Goal: Information Seeking & Learning: Learn about a topic

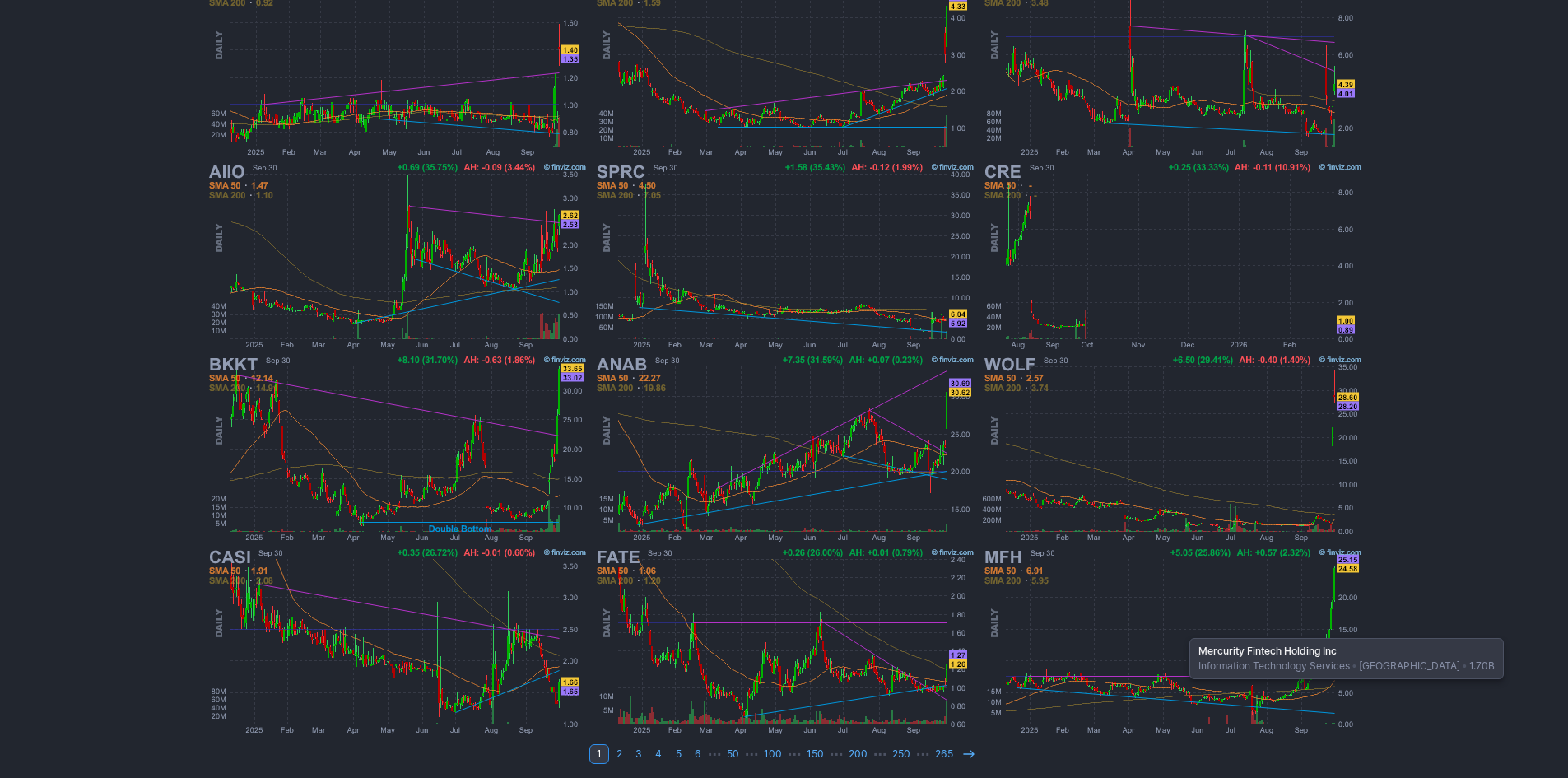
scroll to position [338, 0]
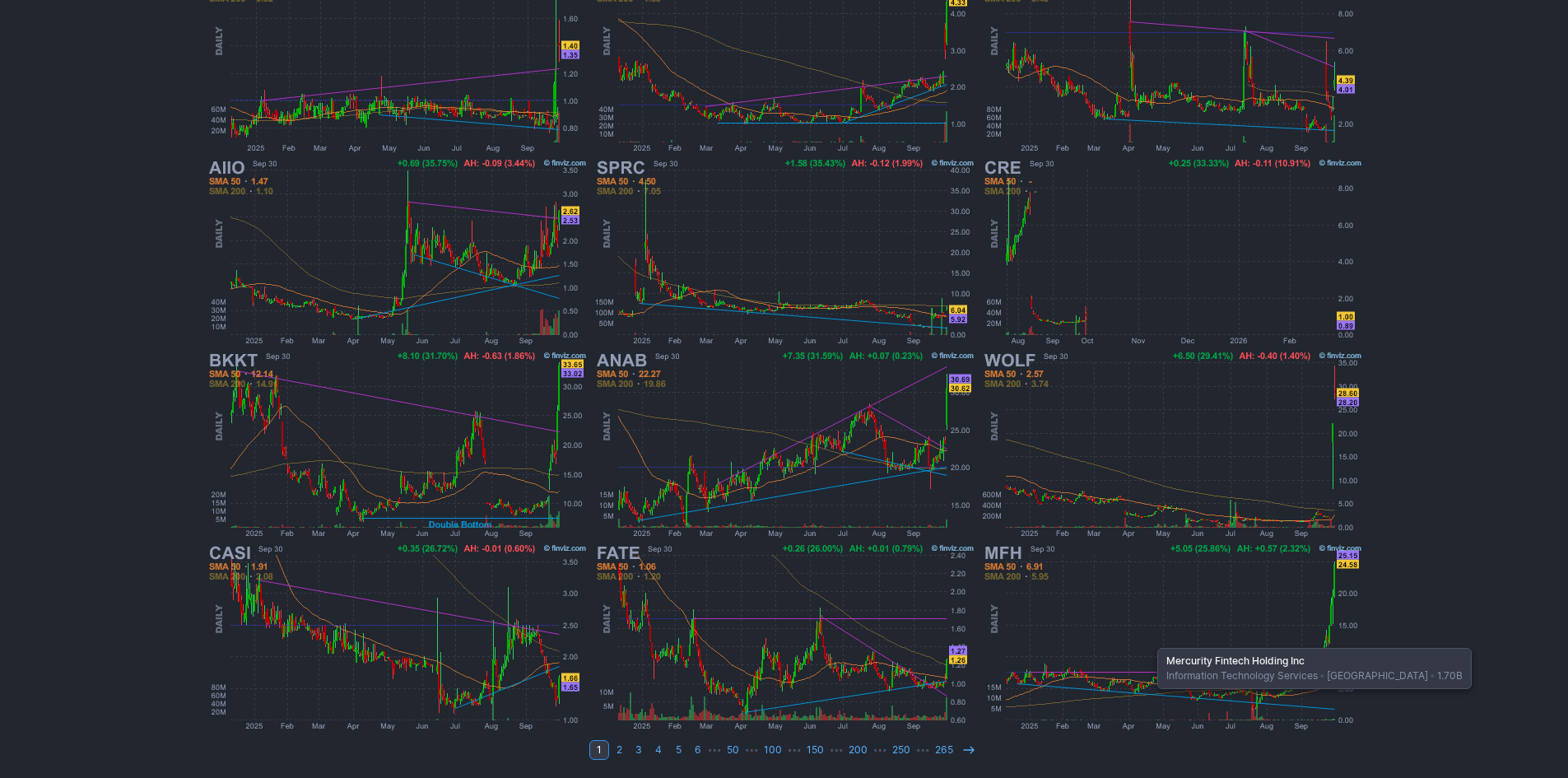
click at [1149, 639] on img at bounding box center [1171, 637] width 385 height 192
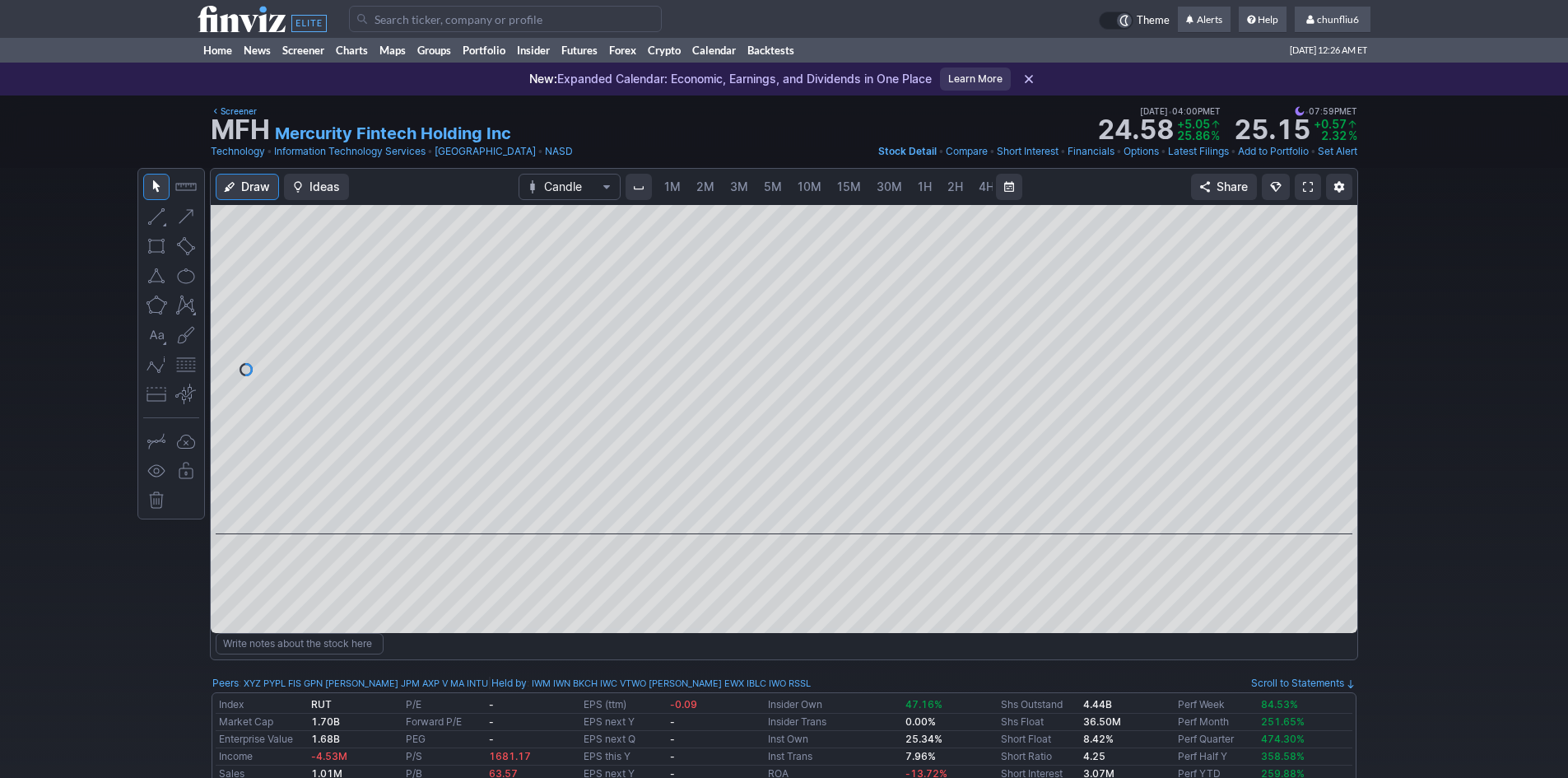
scroll to position [0, 89]
click at [950, 184] on span "W" at bounding box center [954, 186] width 12 height 14
drag, startPoint x: 1340, startPoint y: 304, endPoint x: 1330, endPoint y: 266, distance: 39.3
click at [1330, 266] on div at bounding box center [1340, 365] width 35 height 288
click at [929, 180] on link "D" at bounding box center [926, 186] width 26 height 26
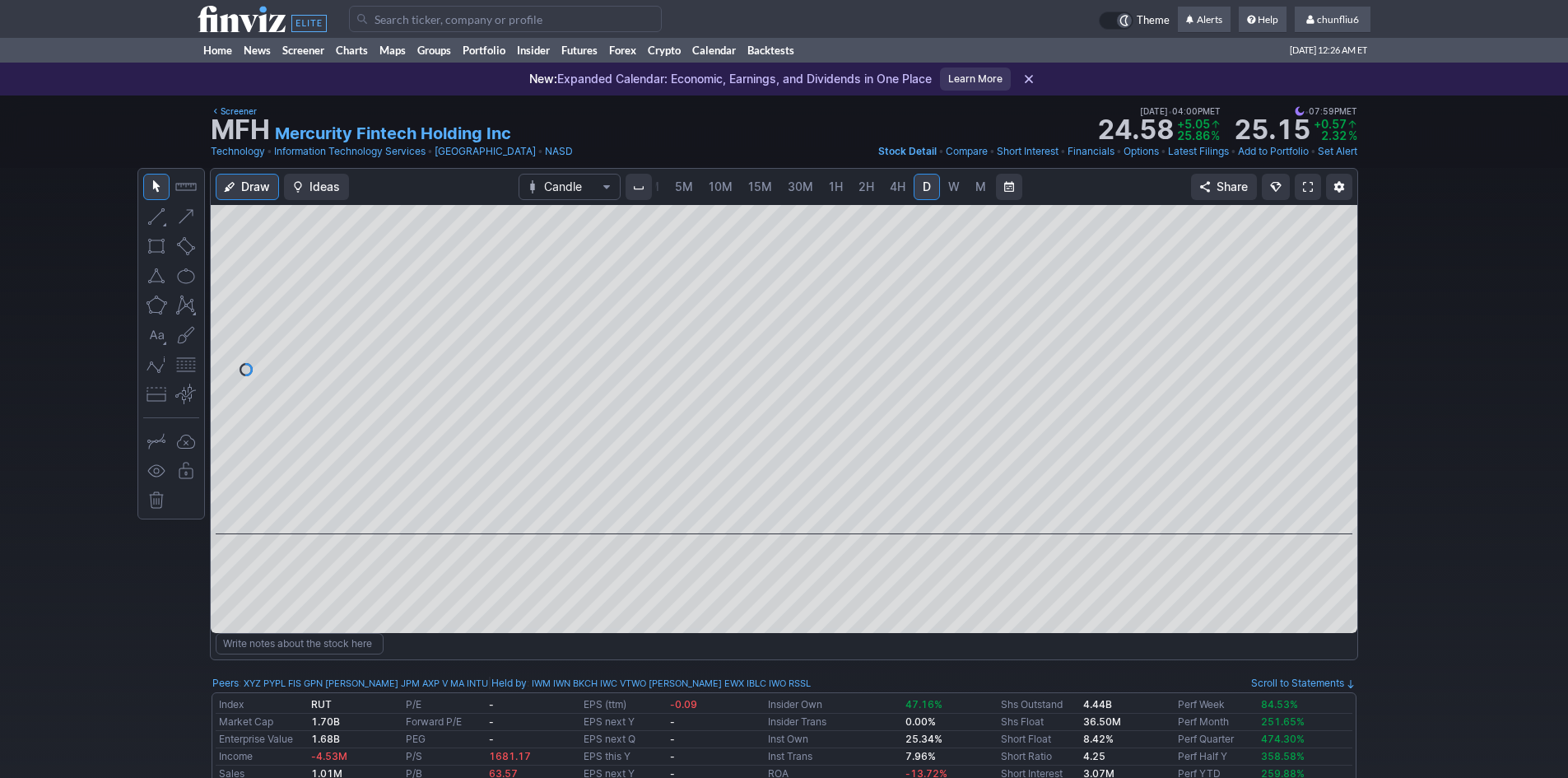
click at [1307, 183] on span at bounding box center [1308, 186] width 10 height 13
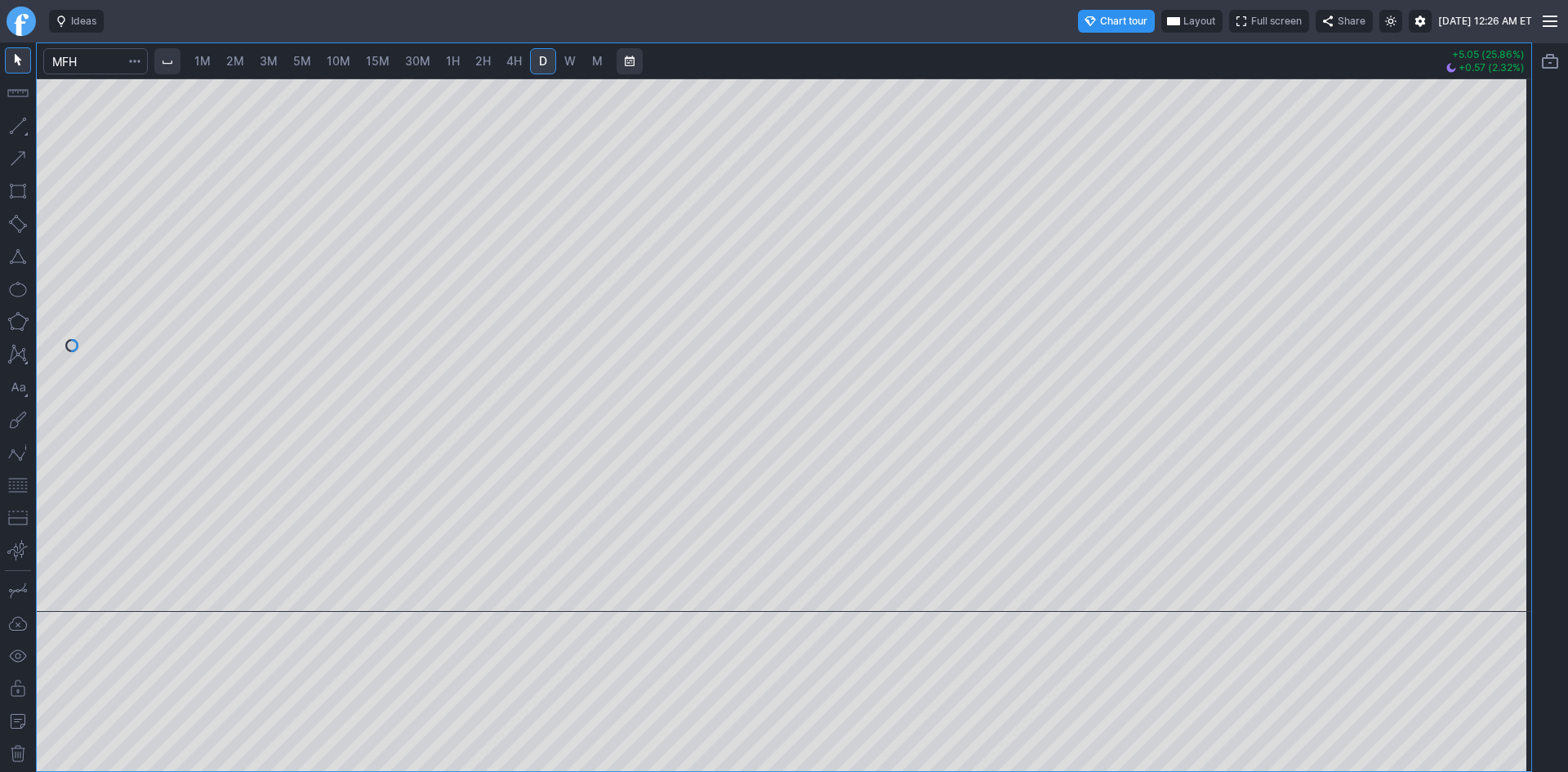
drag, startPoint x: 1515, startPoint y: 324, endPoint x: 1511, endPoint y: 402, distance: 78.1
click at [1515, 400] on div at bounding box center [1514, 340] width 35 height 492
click at [25, 484] on button "button" at bounding box center [18, 485] width 26 height 26
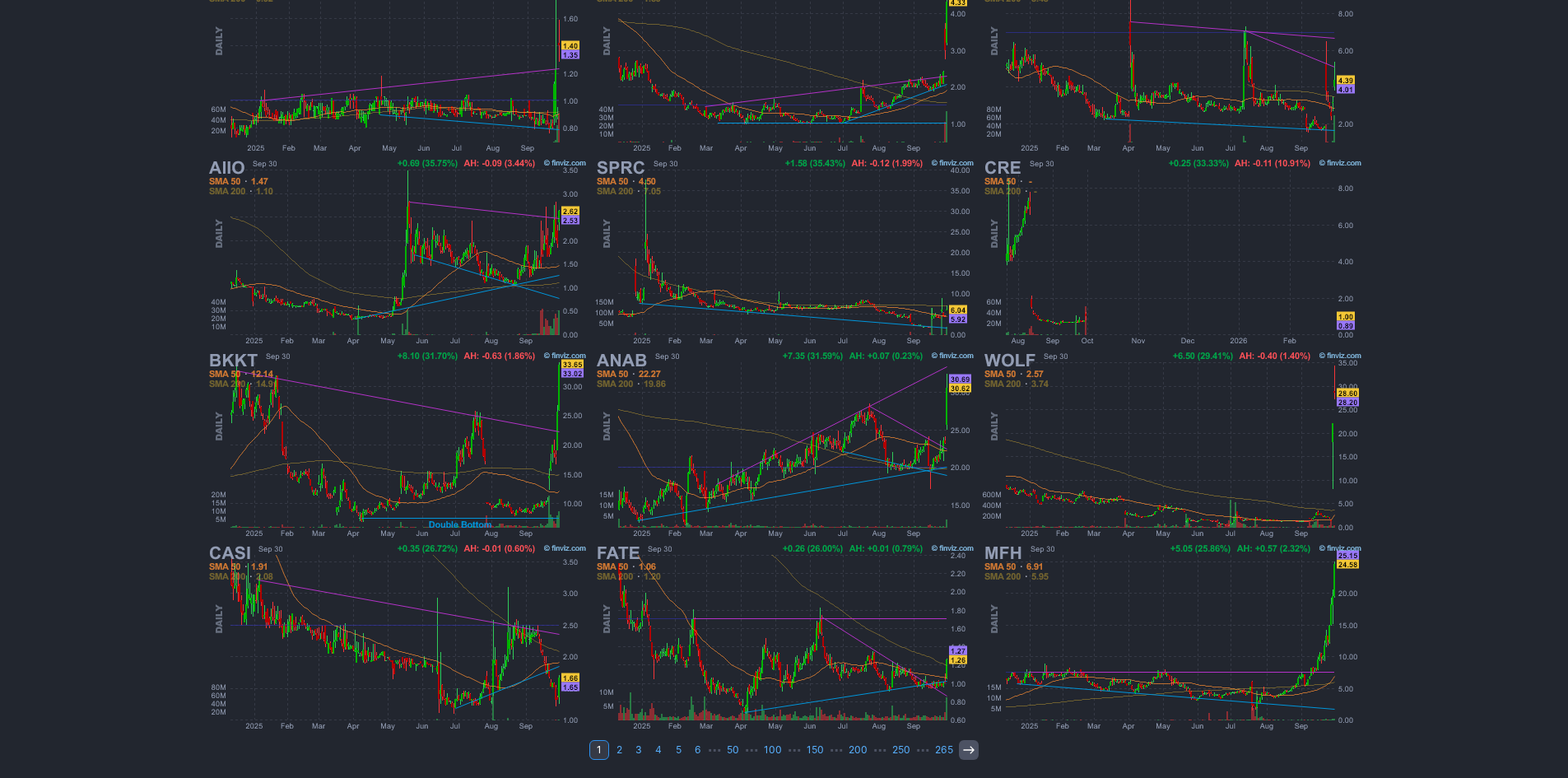
click at [970, 752] on icon at bounding box center [968, 749] width 13 height 13
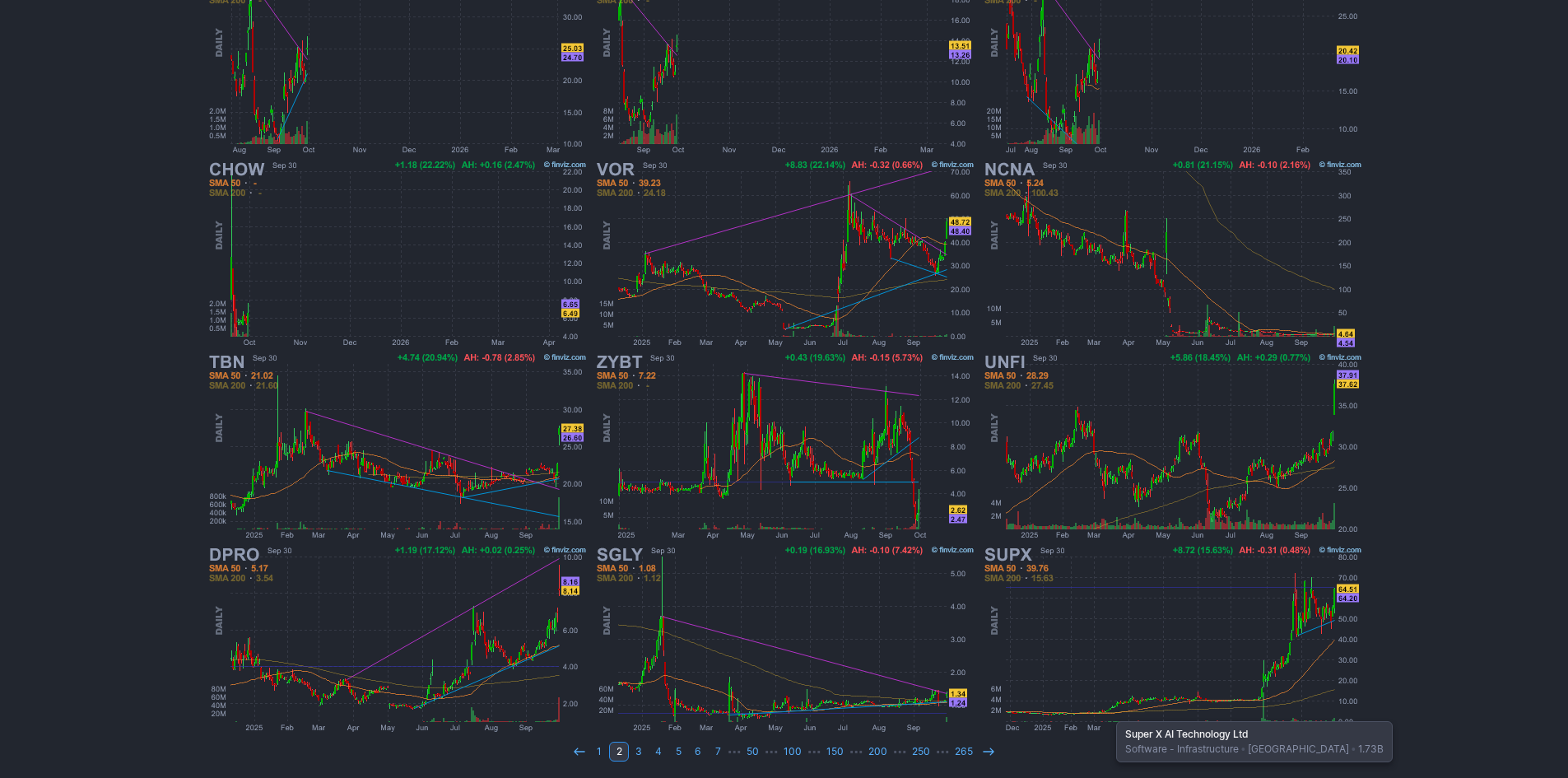
scroll to position [338, 0]
click at [988, 747] on use at bounding box center [987, 749] width 11 height 8
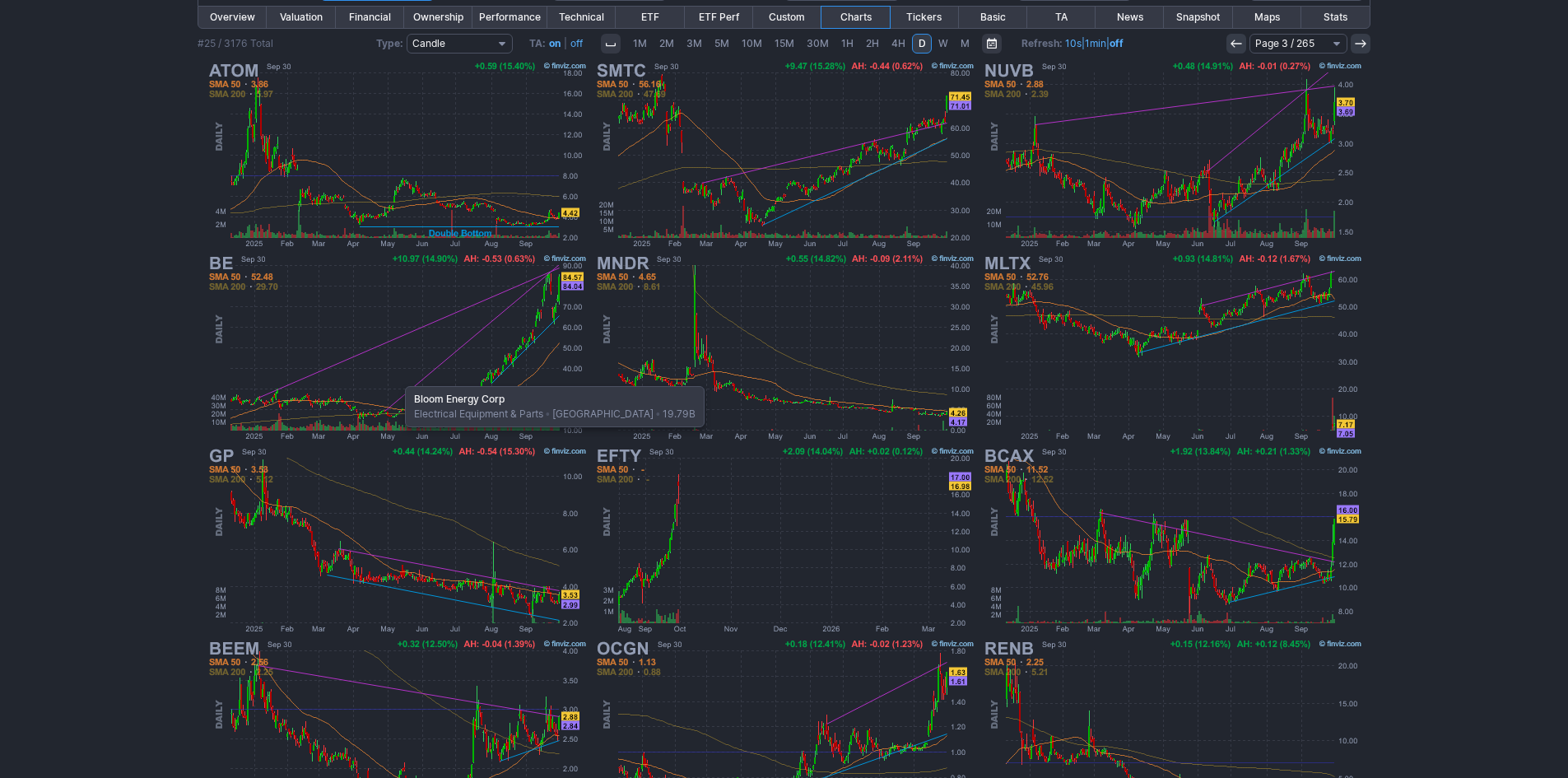
scroll to position [247, 0]
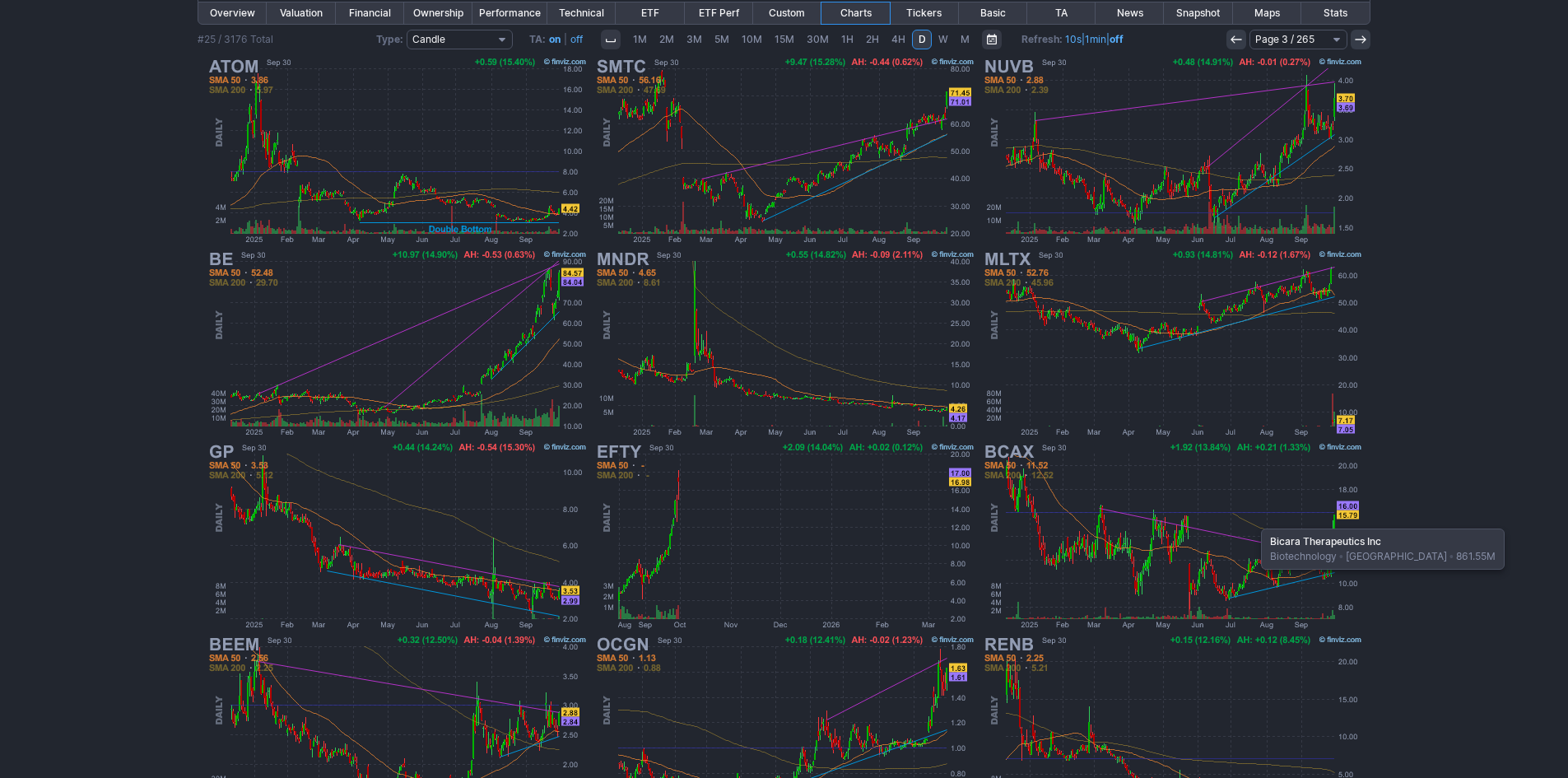
click at [1252, 520] on img at bounding box center [1171, 535] width 385 height 192
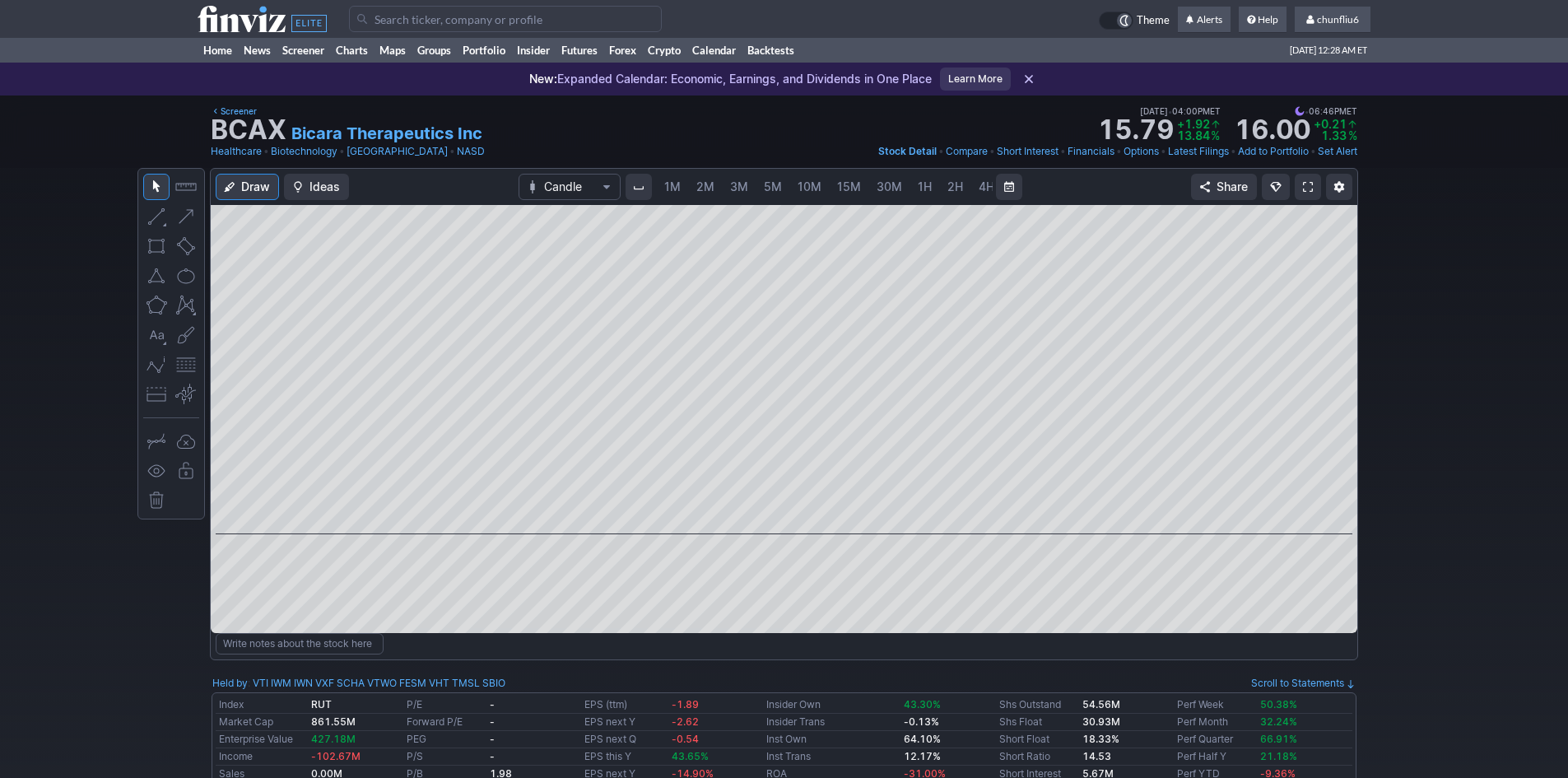
scroll to position [0, 89]
drag, startPoint x: 1339, startPoint y: 353, endPoint x: 1338, endPoint y: 400, distance: 47.0
click at [1338, 400] on div at bounding box center [1340, 365] width 35 height 288
click at [187, 372] on button "button" at bounding box center [186, 364] width 26 height 26
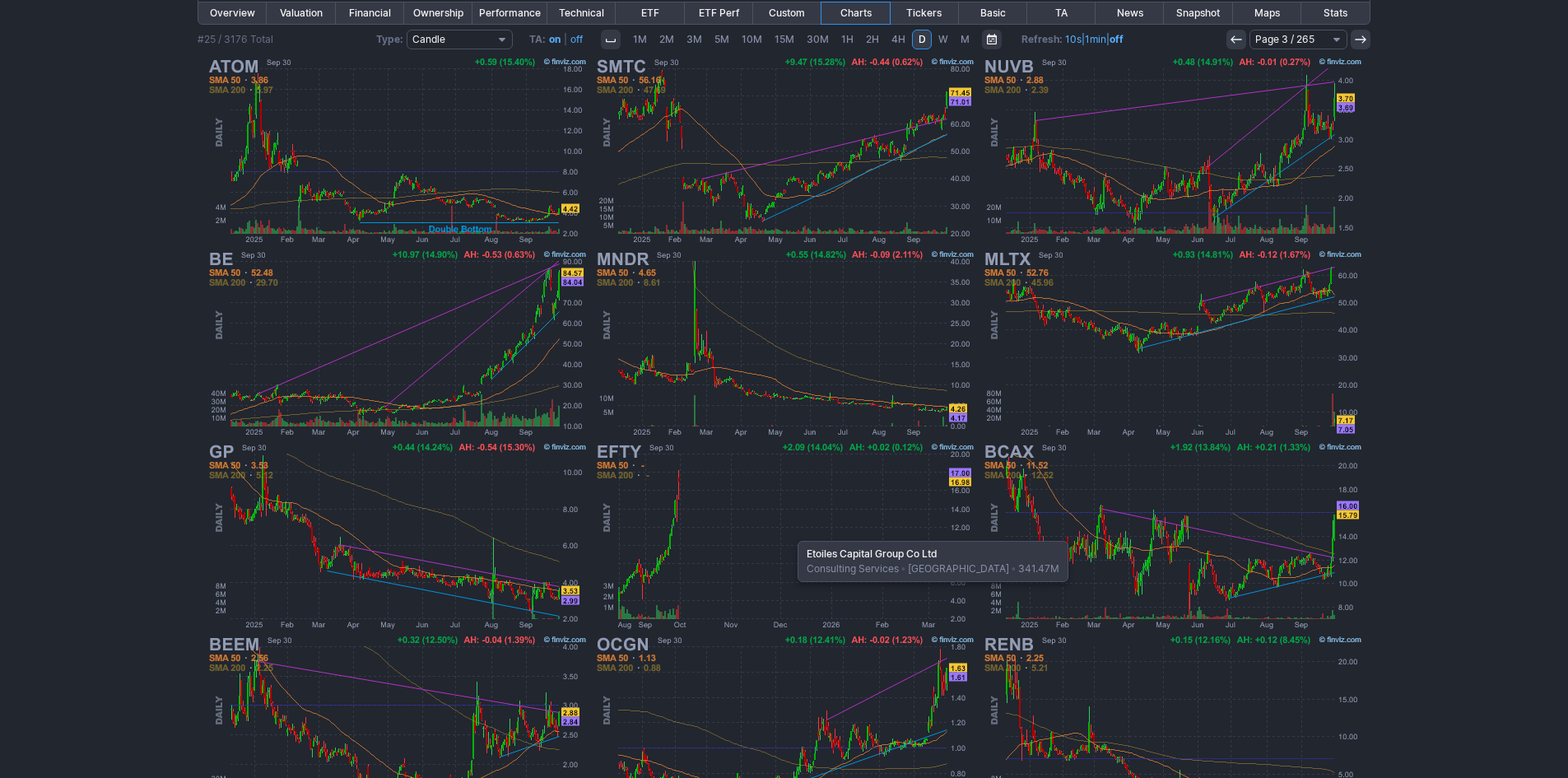
scroll to position [338, 0]
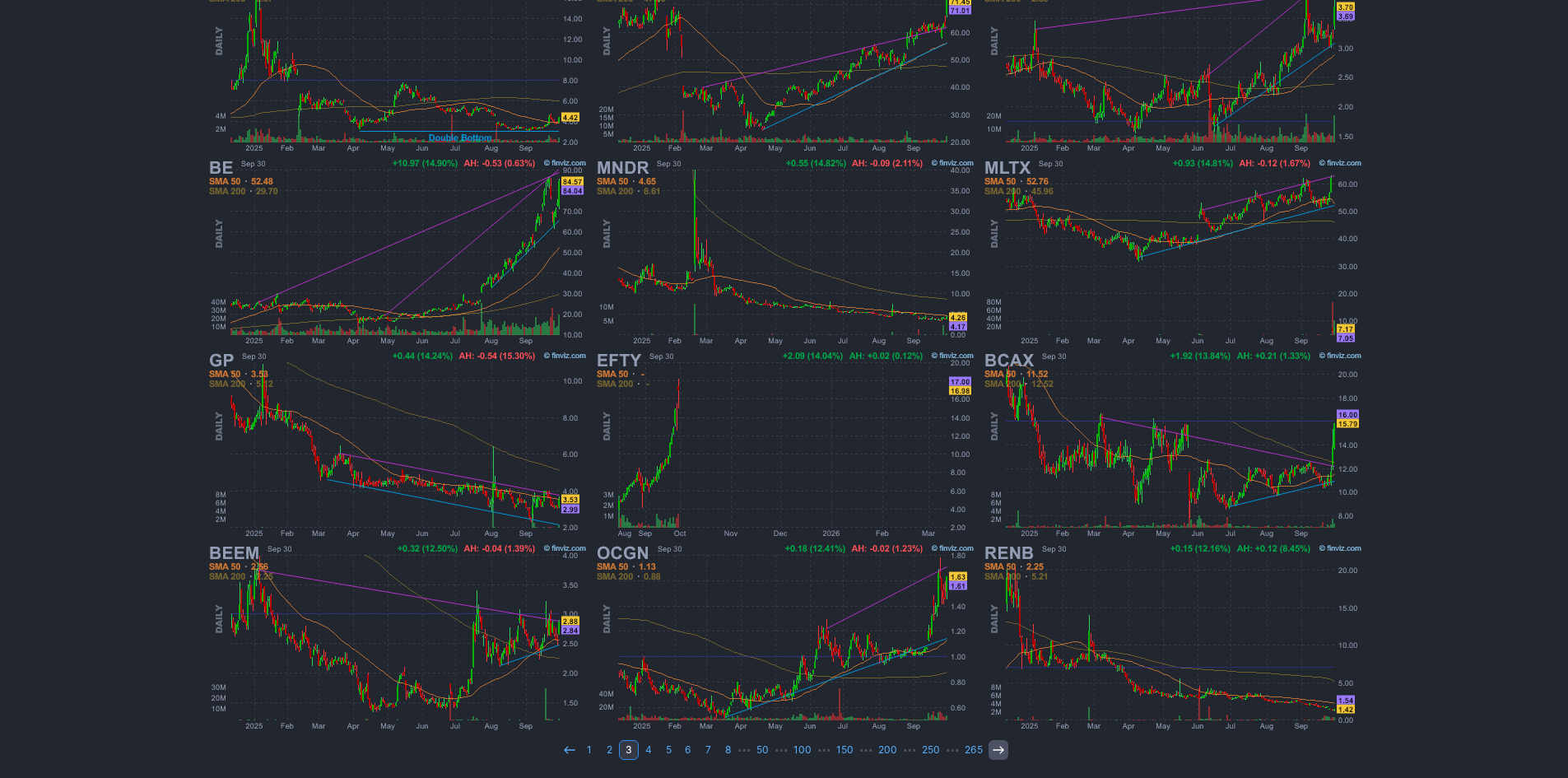
click at [993, 740] on link at bounding box center [998, 749] width 20 height 20
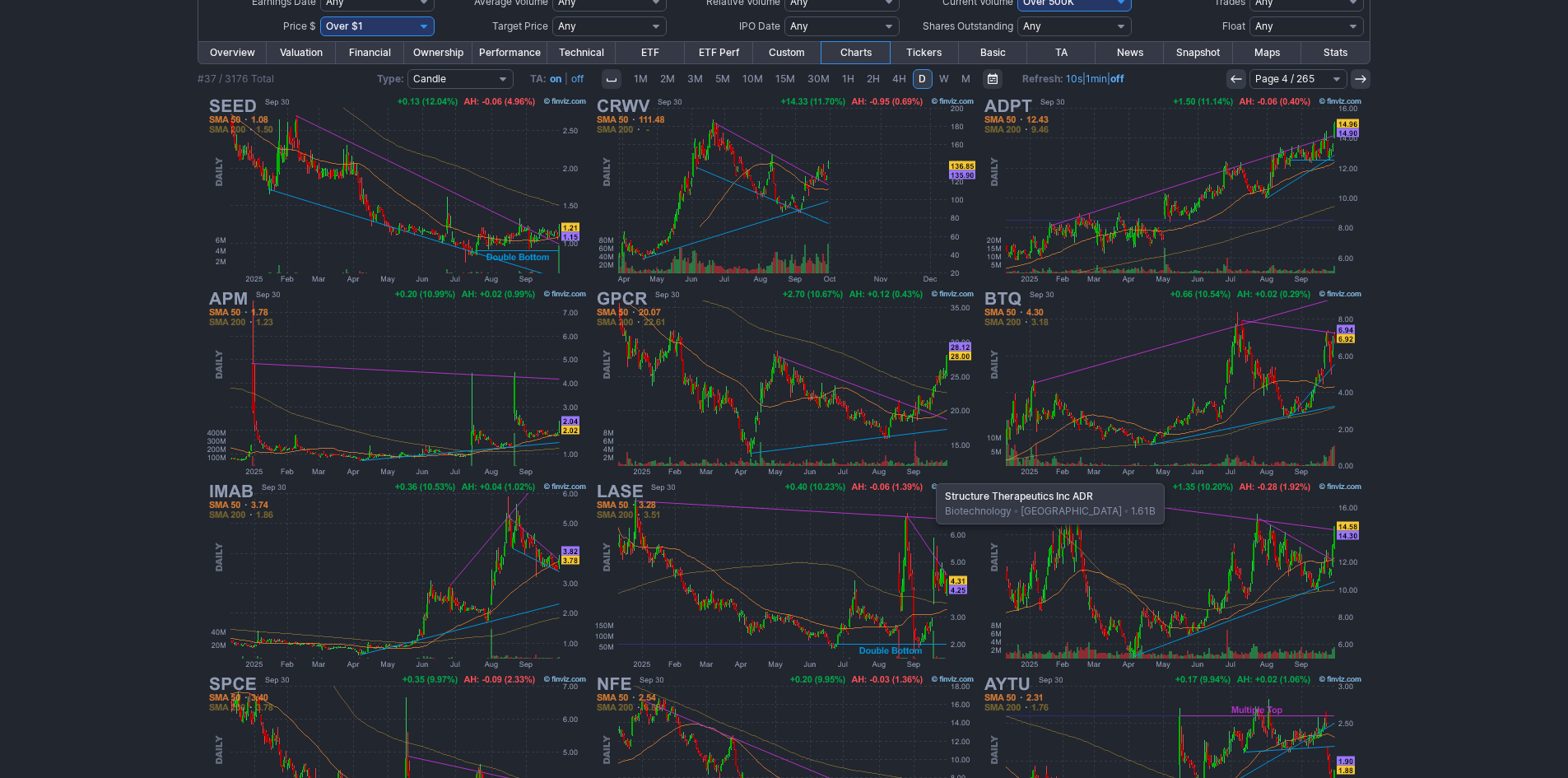
scroll to position [247, 0]
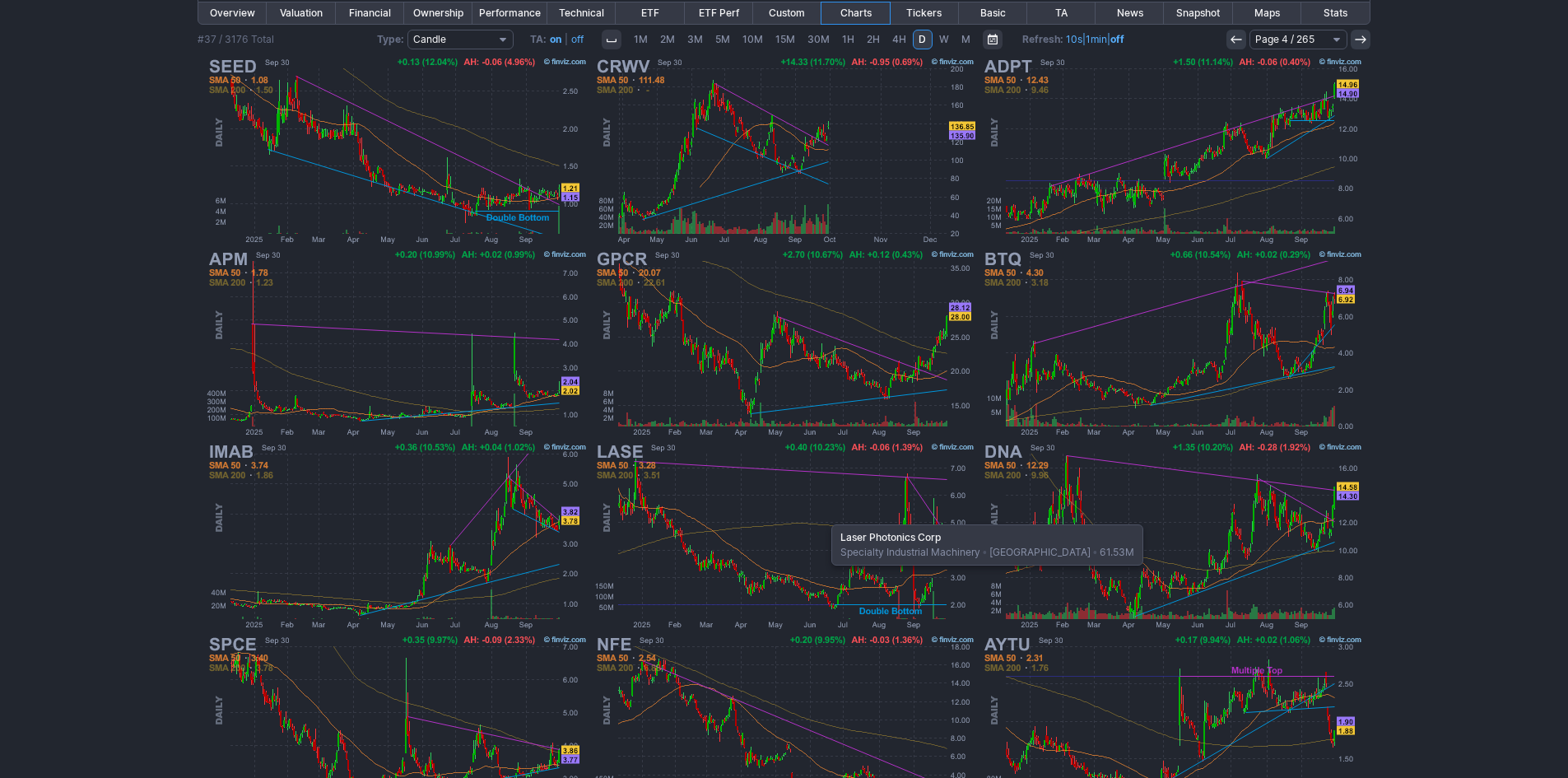
click at [823, 516] on img at bounding box center [784, 535] width 385 height 192
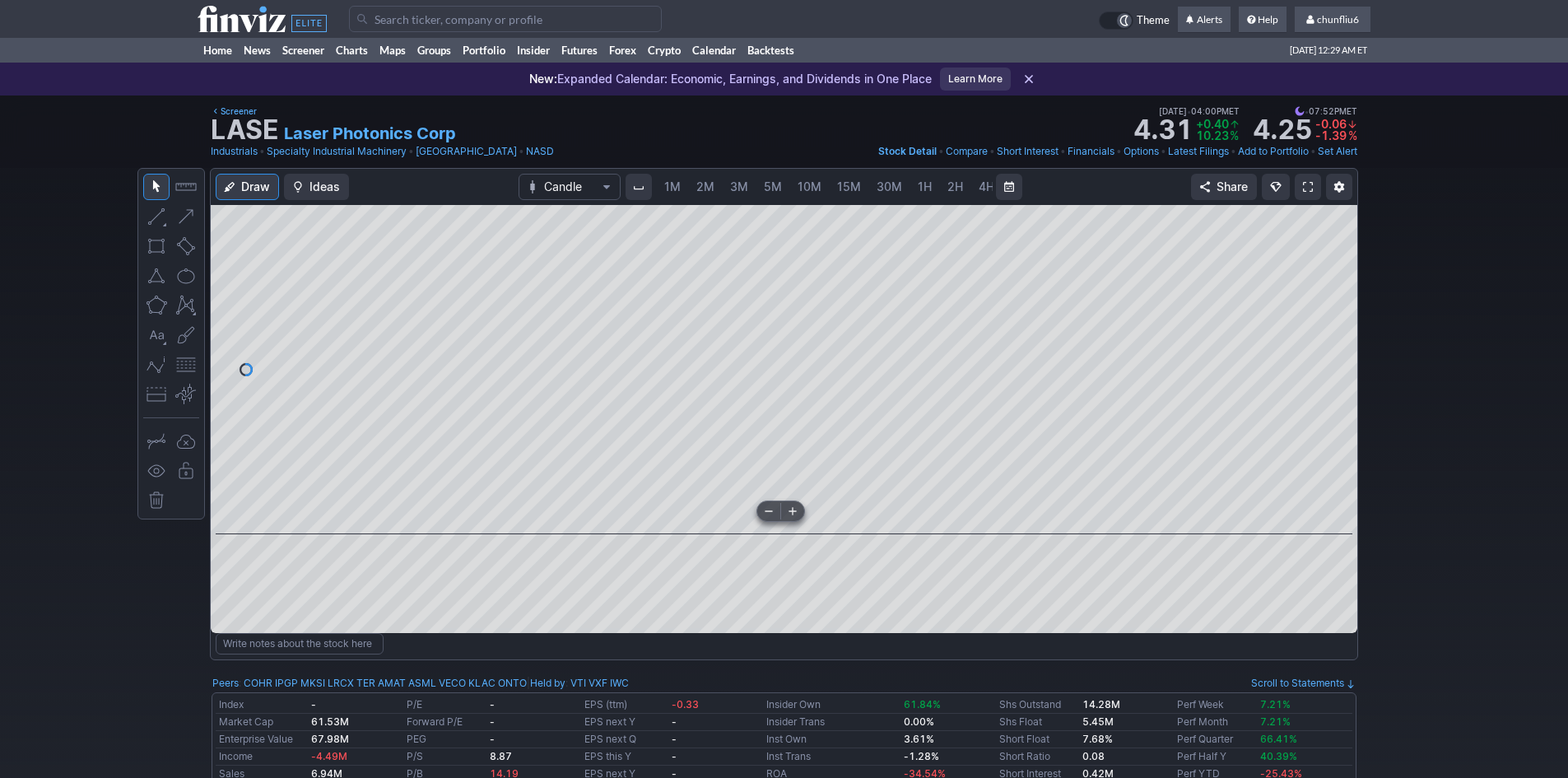
scroll to position [0, 89]
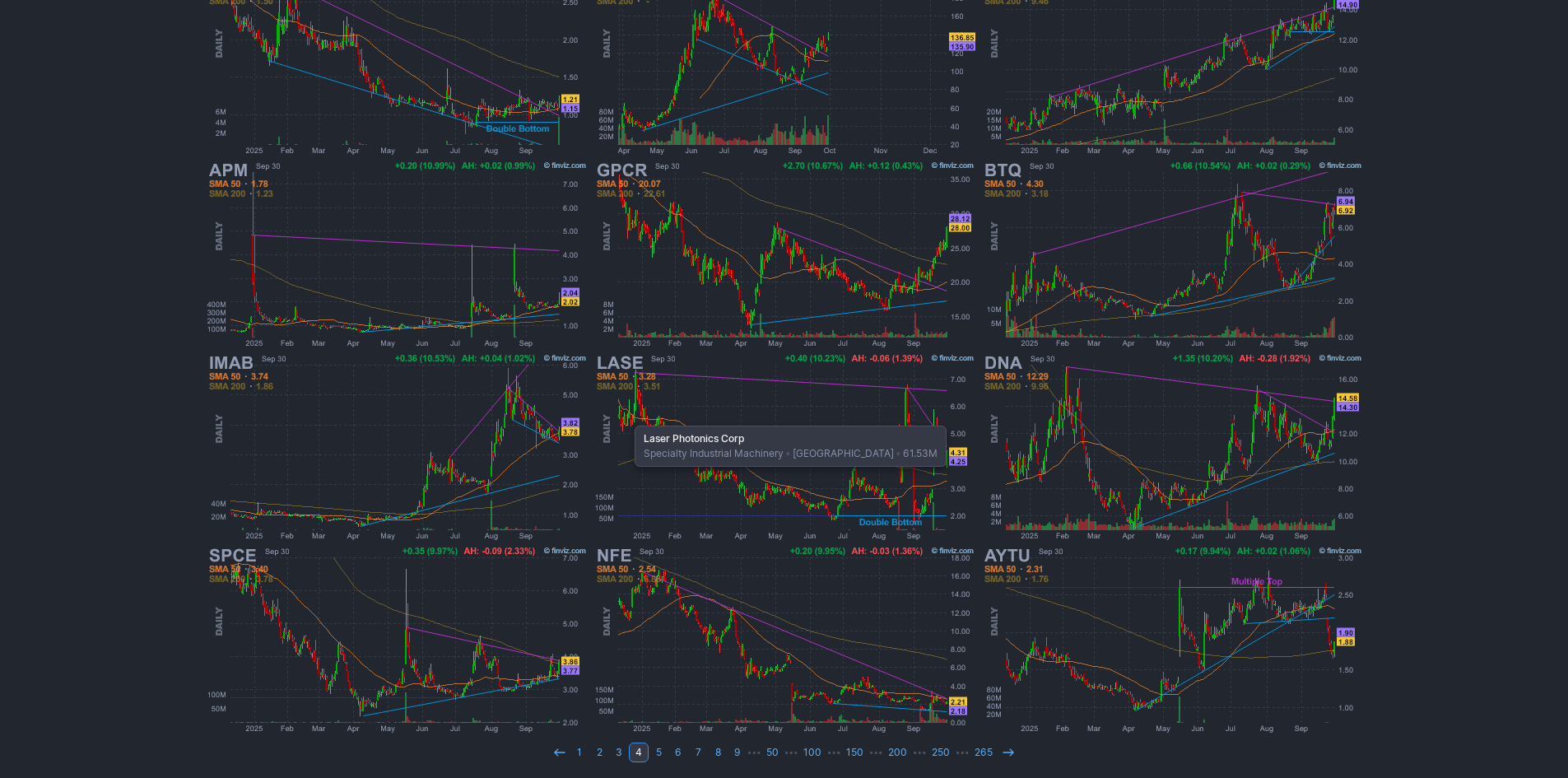
scroll to position [338, 0]
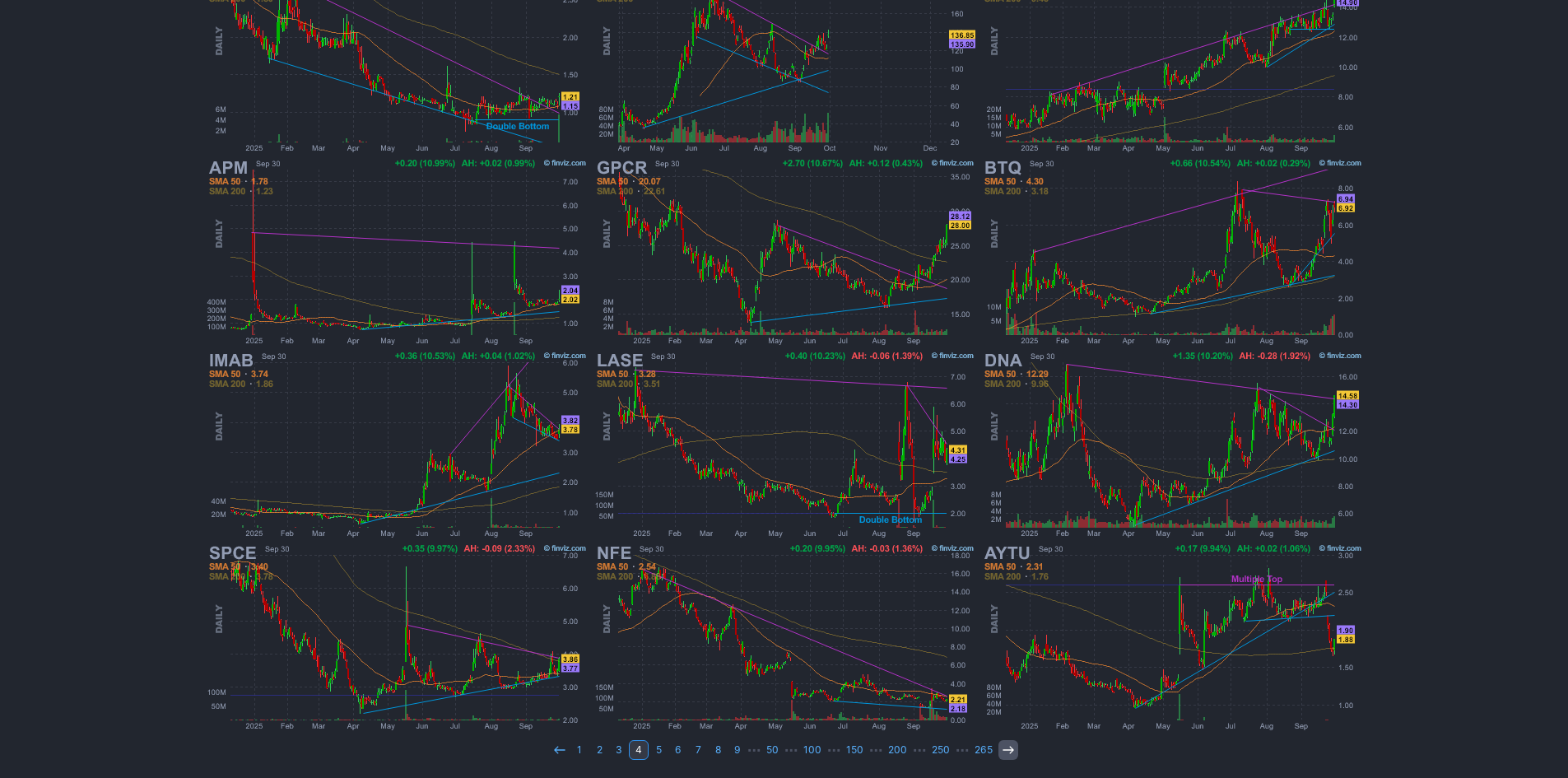
click at [1004, 752] on icon at bounding box center [1008, 749] width 13 height 13
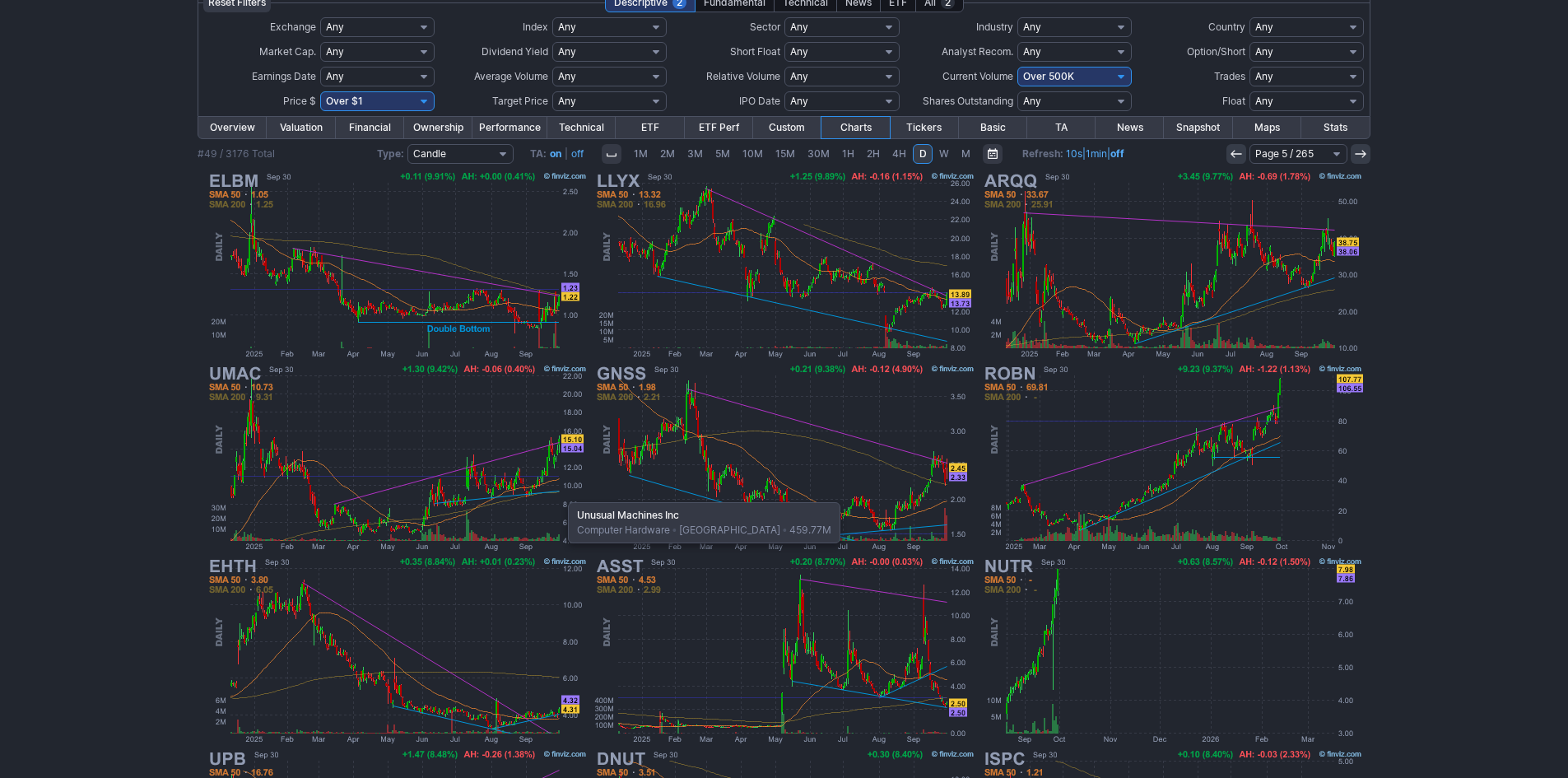
scroll to position [164, 0]
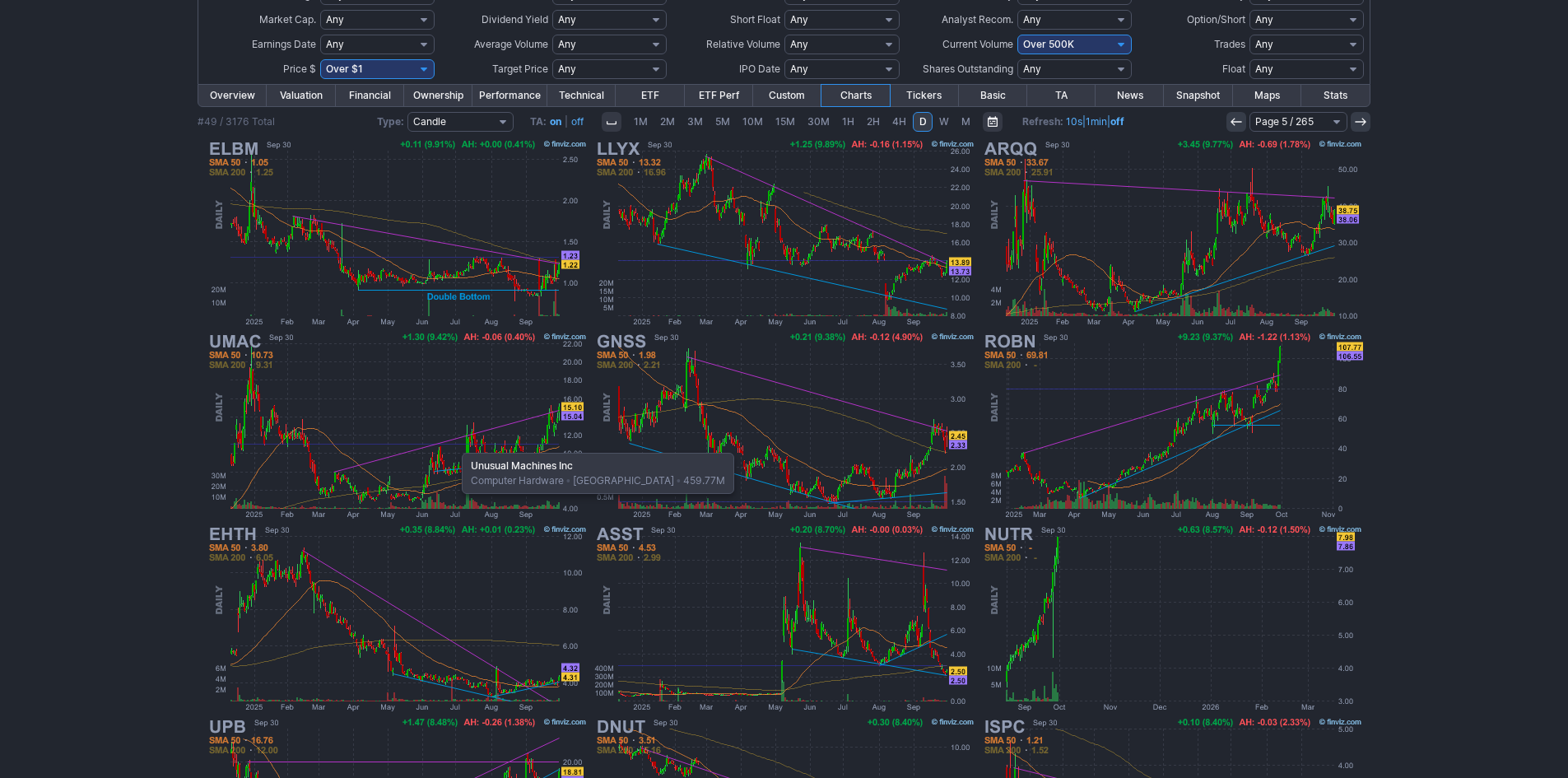
click at [454, 444] on img at bounding box center [397, 426] width 385 height 192
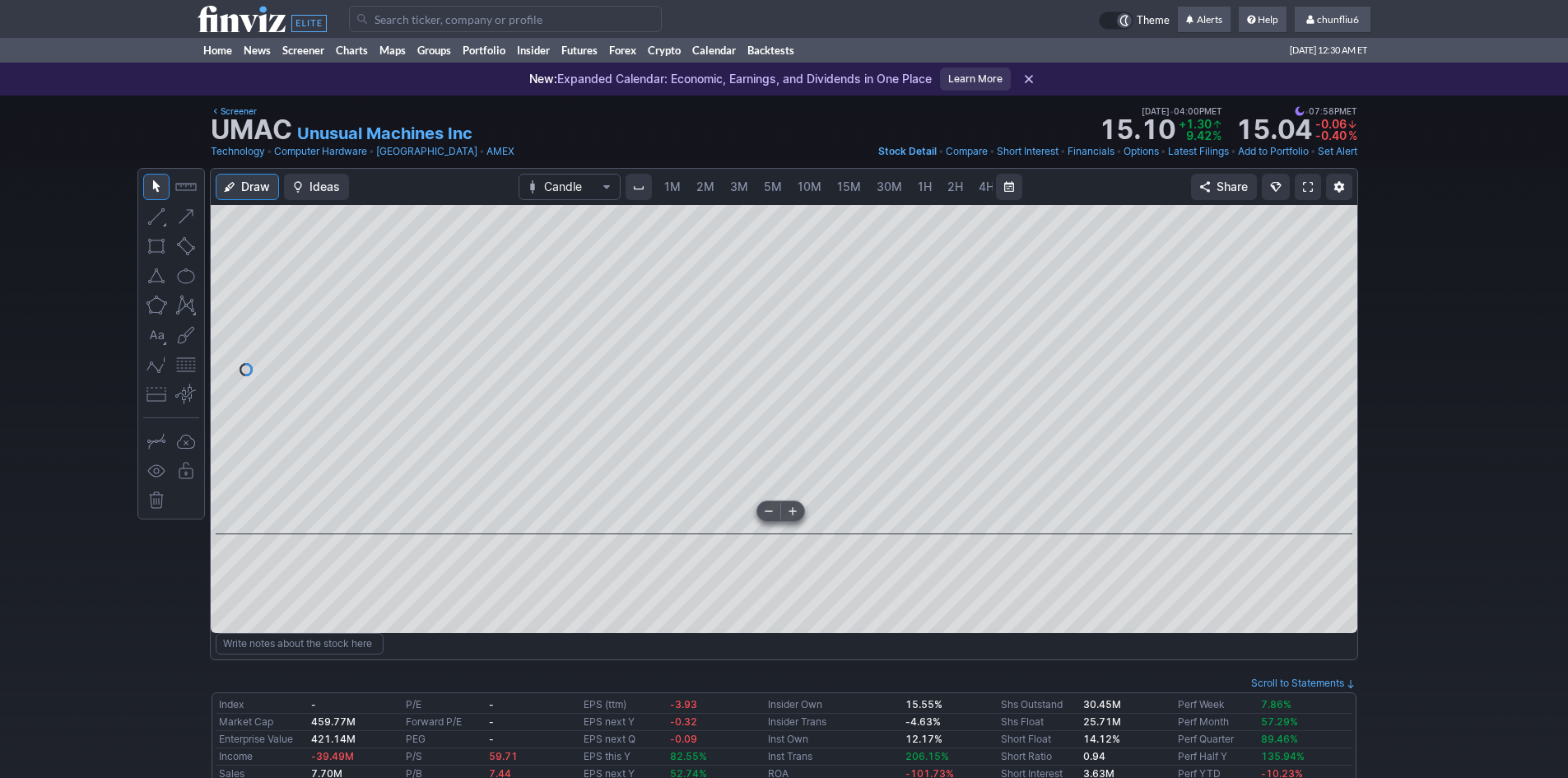
scroll to position [0, 89]
drag, startPoint x: 1348, startPoint y: 352, endPoint x: 1345, endPoint y: 392, distance: 40.1
click at [1347, 392] on div at bounding box center [1340, 365] width 35 height 288
drag, startPoint x: 1324, startPoint y: 371, endPoint x: 1334, endPoint y: 309, distance: 62.8
click at [1334, 309] on div at bounding box center [1340, 365] width 35 height 288
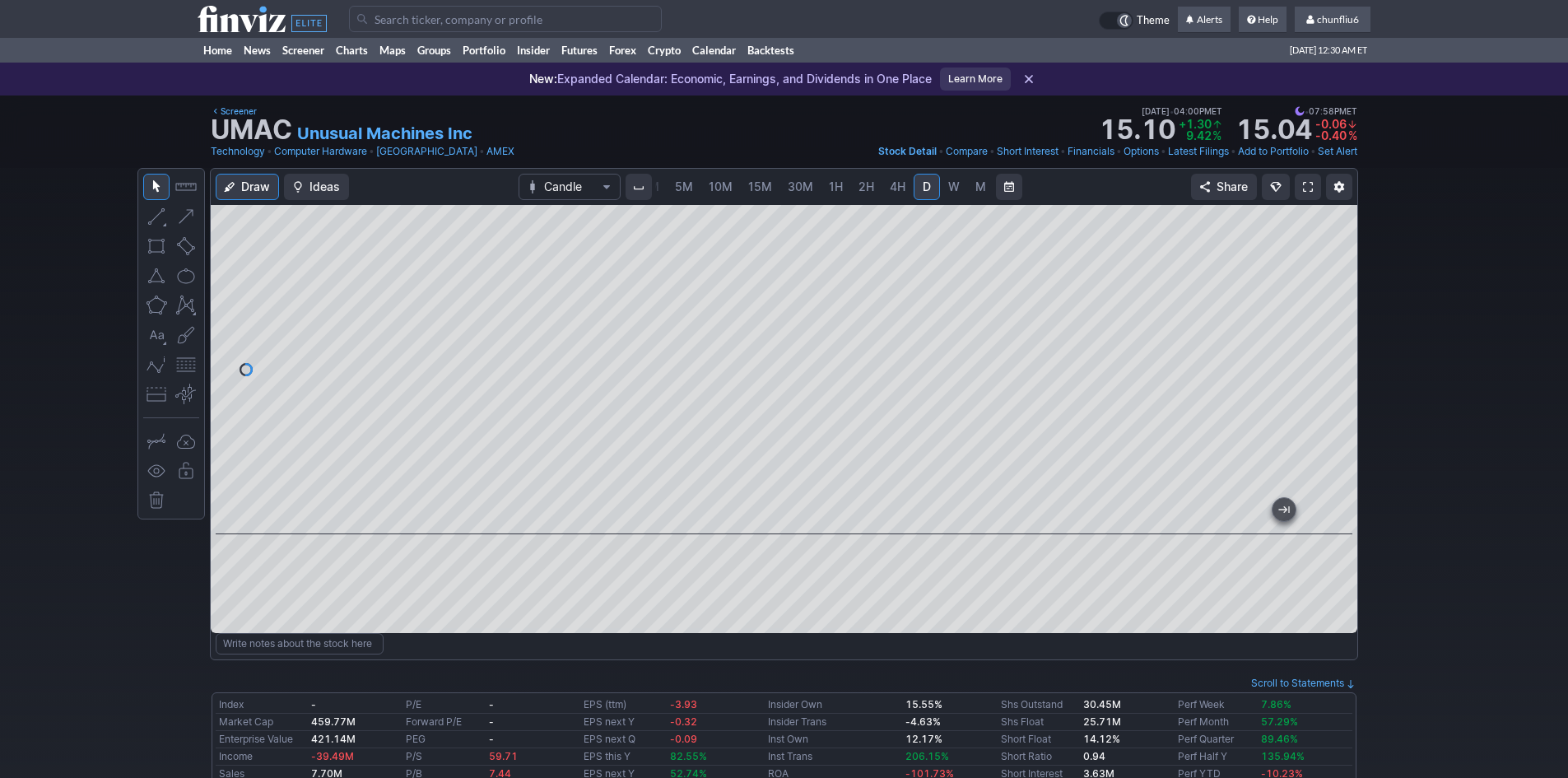
click at [186, 367] on button "button" at bounding box center [186, 364] width 26 height 26
drag, startPoint x: 1331, startPoint y: 344, endPoint x: 1326, endPoint y: 375, distance: 31.4
click at [1333, 372] on div at bounding box center [1340, 365] width 35 height 288
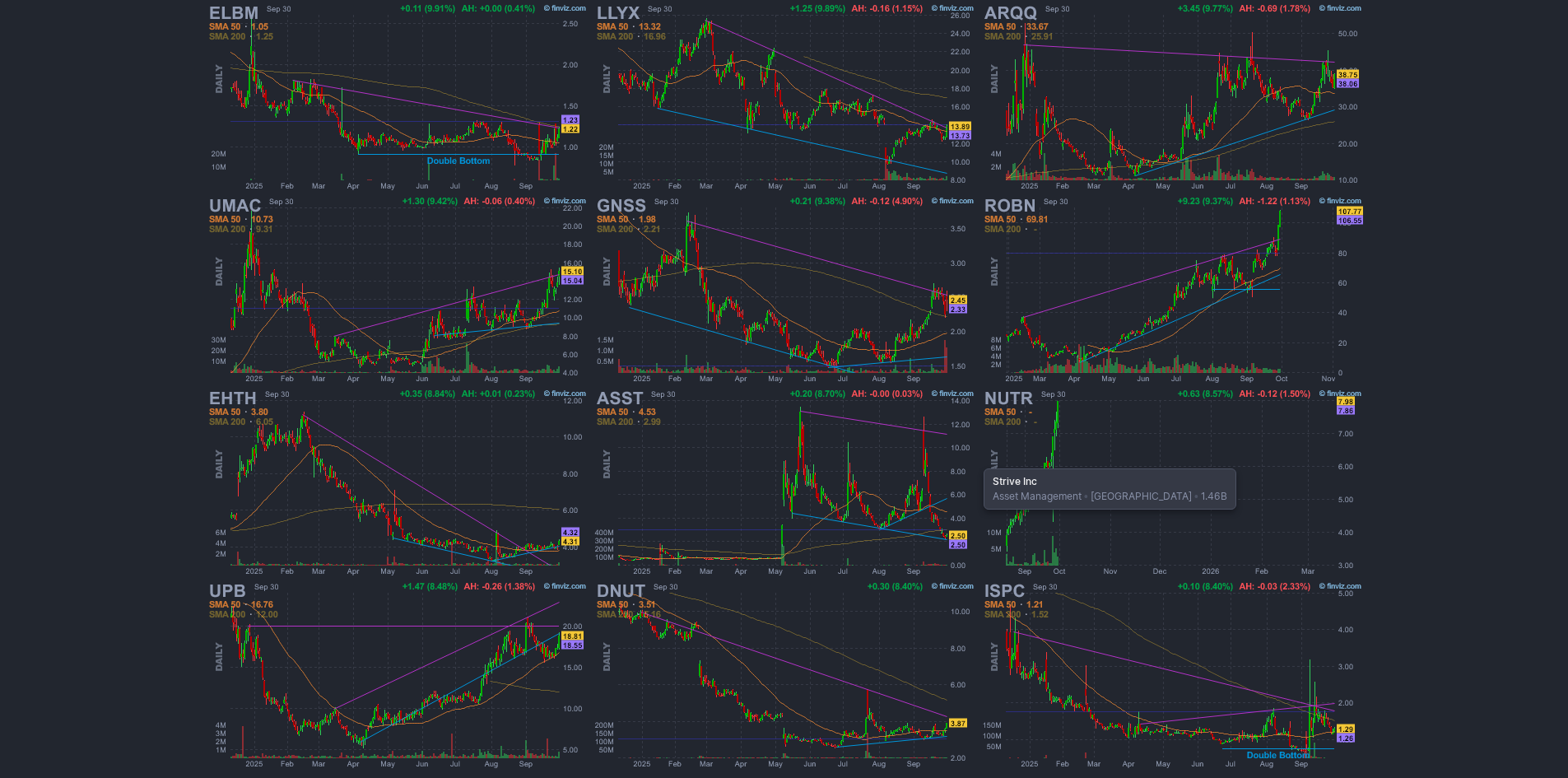
scroll to position [329, 0]
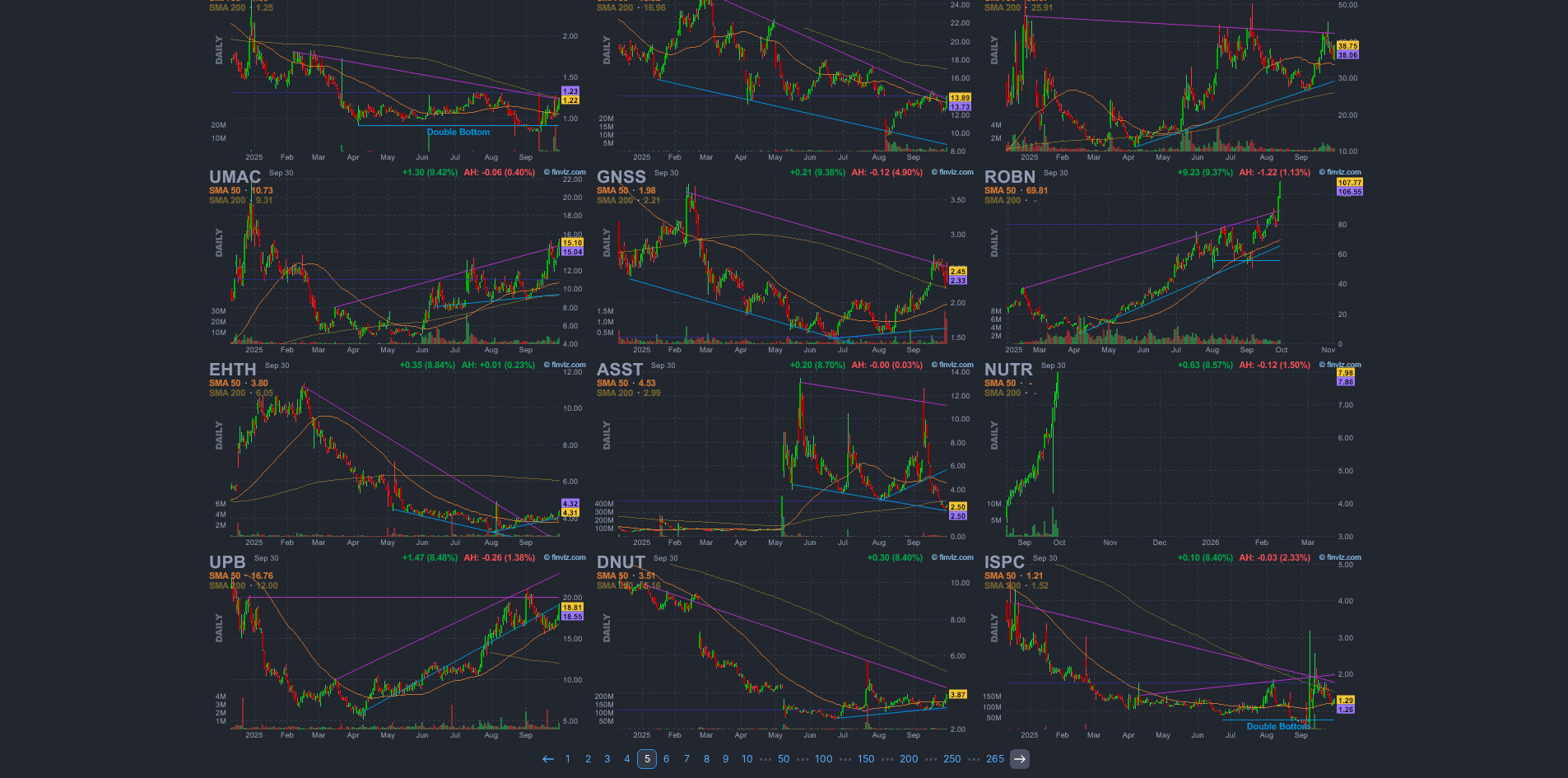
click at [1014, 752] on icon at bounding box center [1019, 758] width 13 height 13
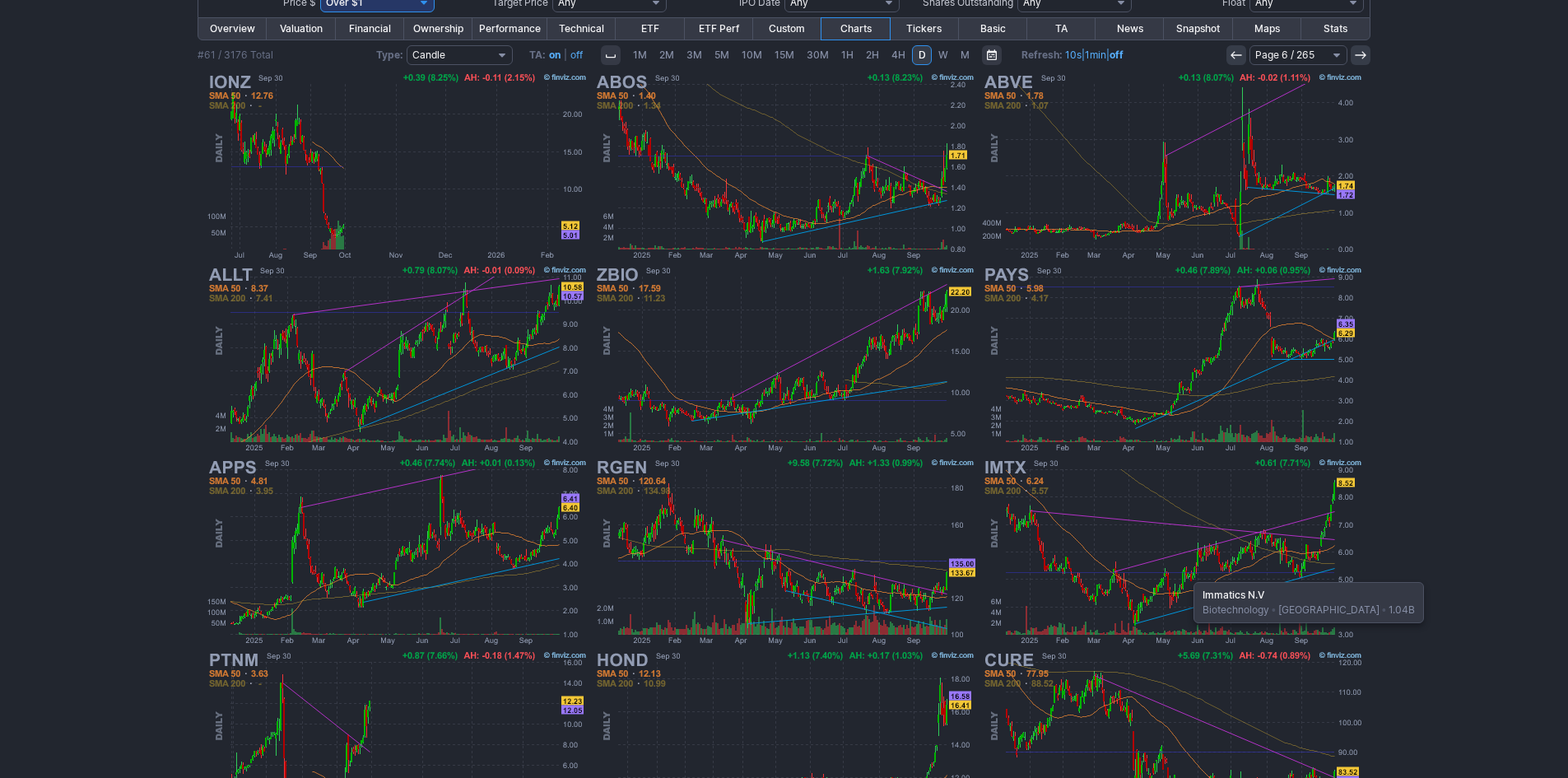
scroll to position [247, 0]
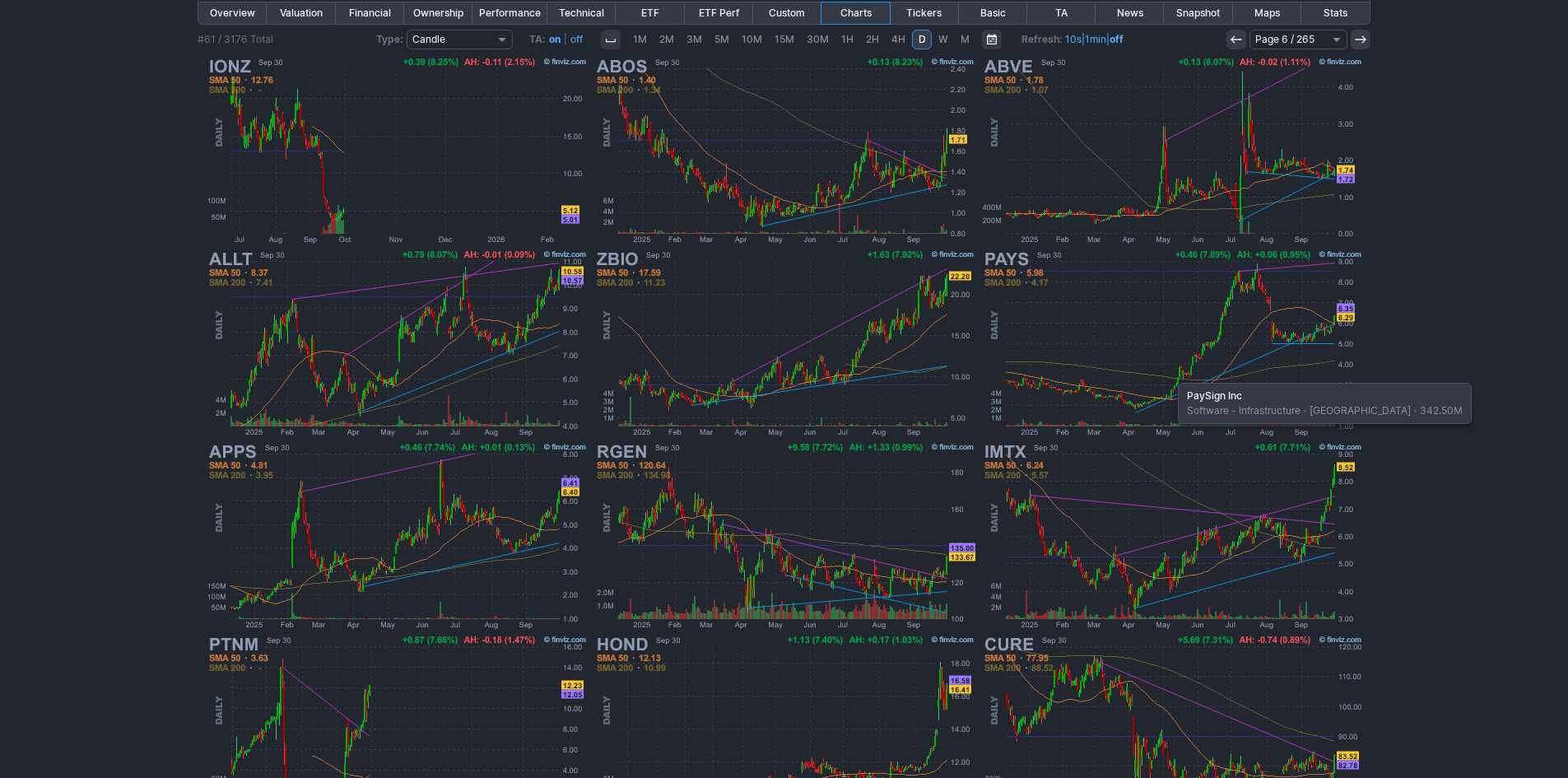
click at [1170, 375] on img at bounding box center [1171, 343] width 385 height 192
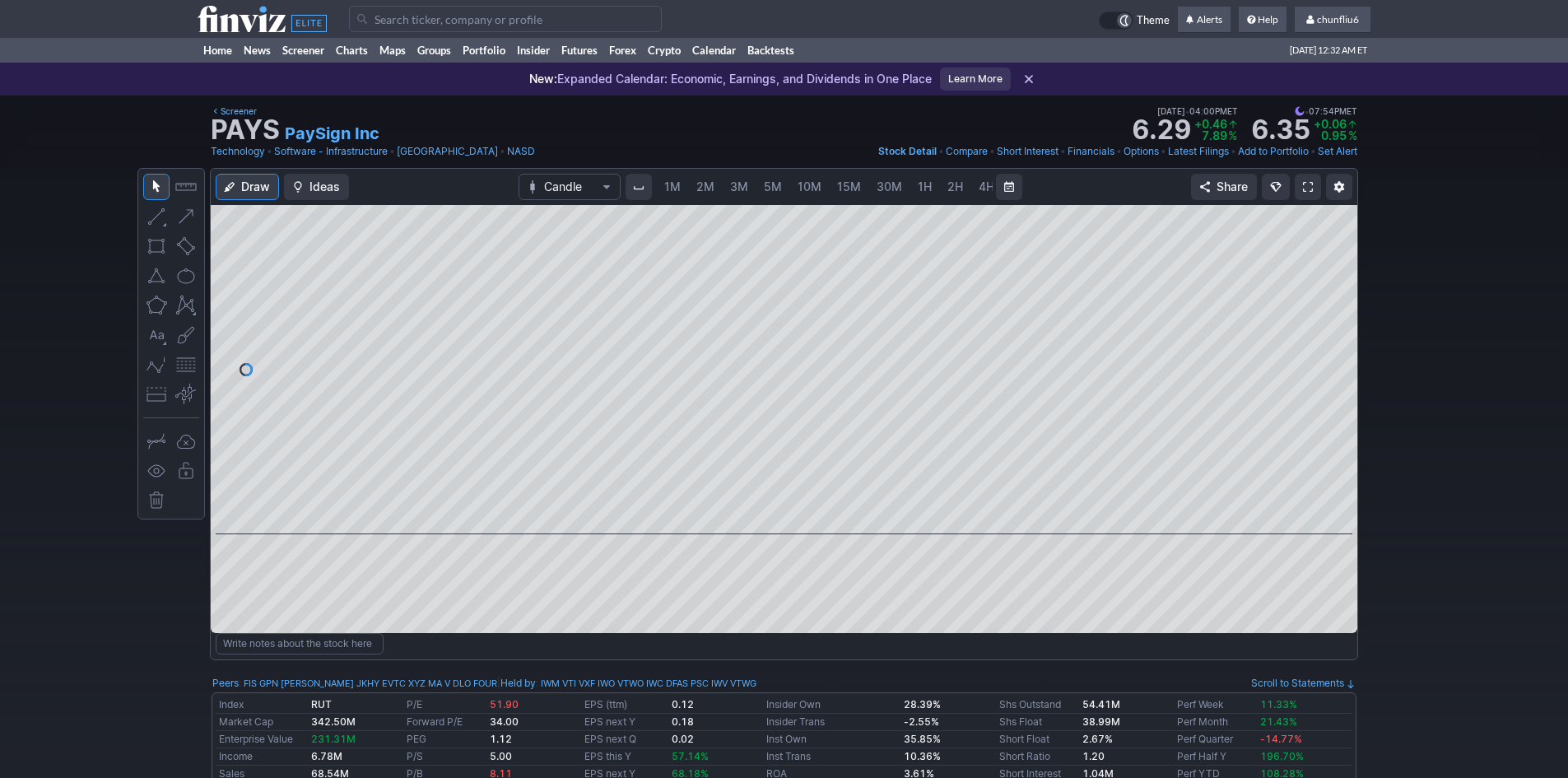
scroll to position [0, 89]
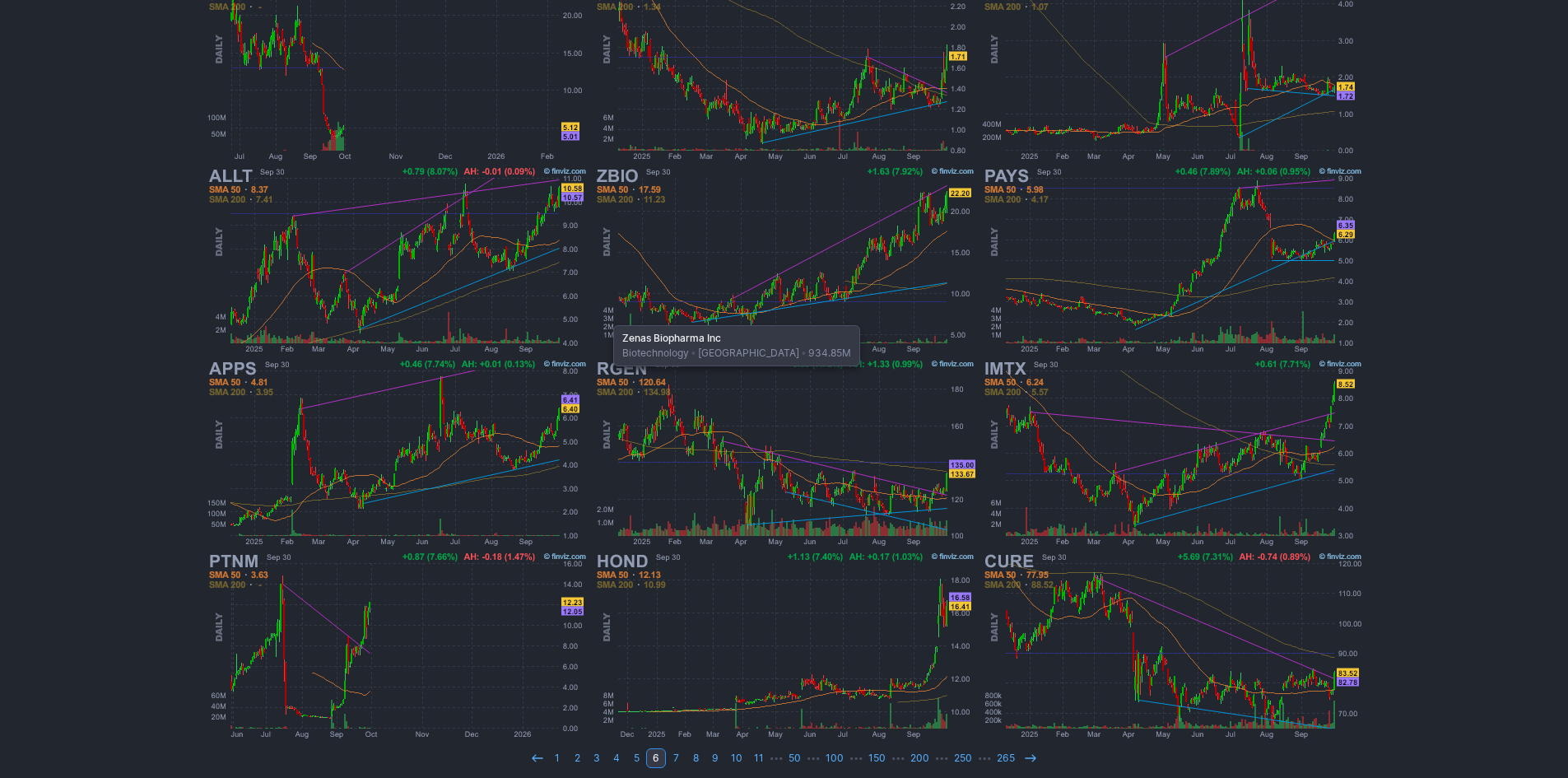
scroll to position [338, 0]
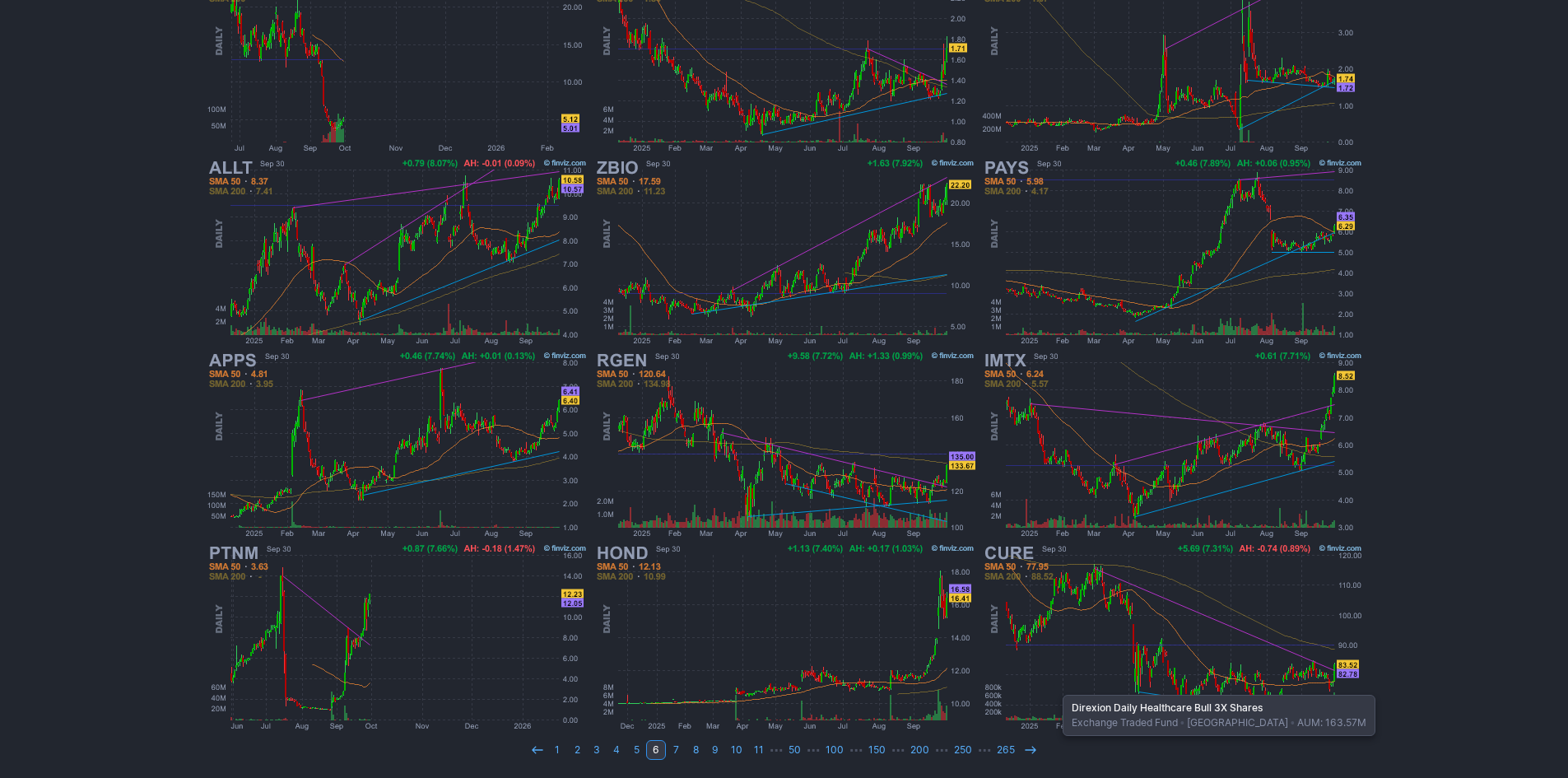
click at [1054, 686] on img at bounding box center [1171, 637] width 385 height 192
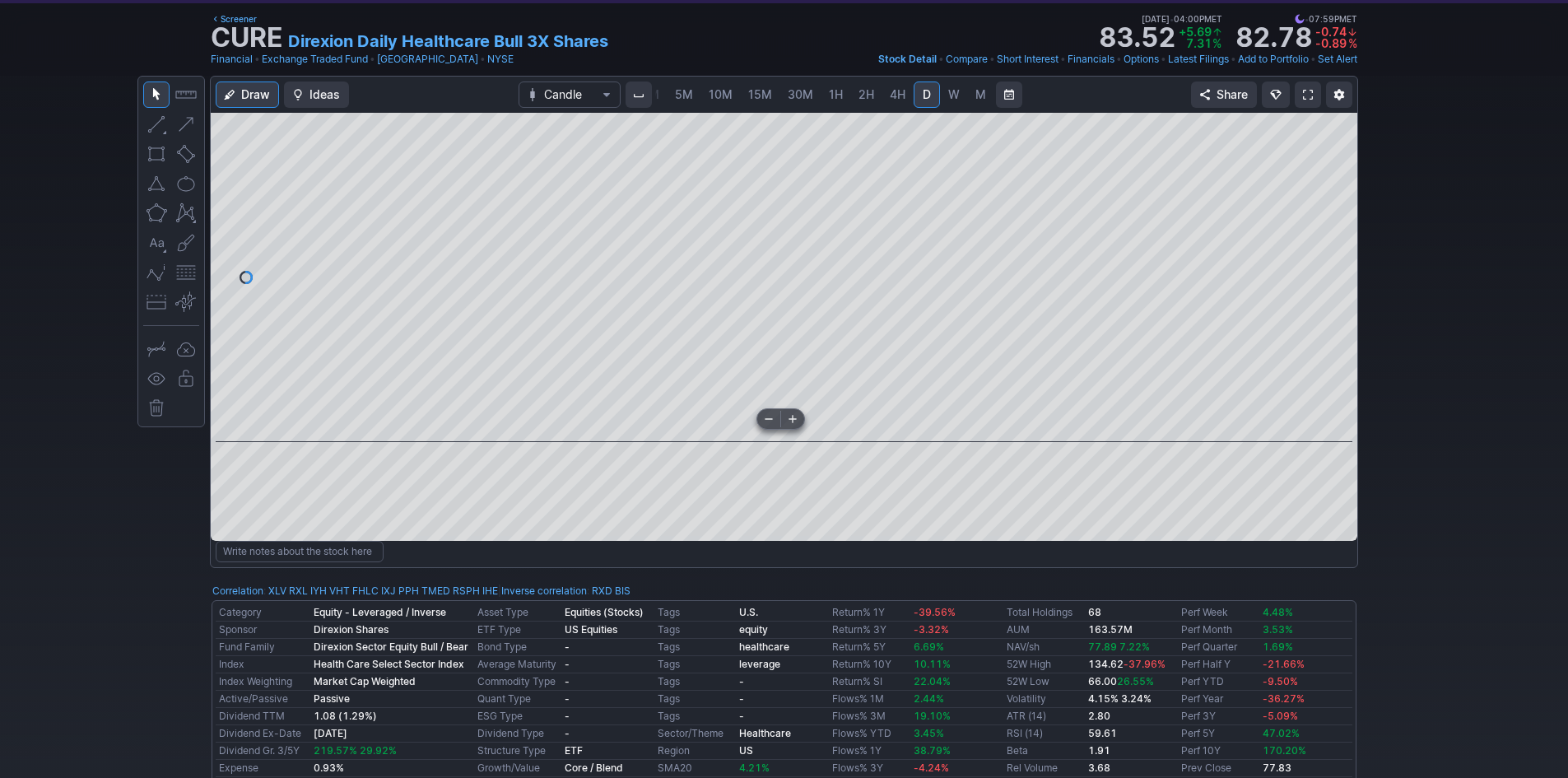
scroll to position [83, 0]
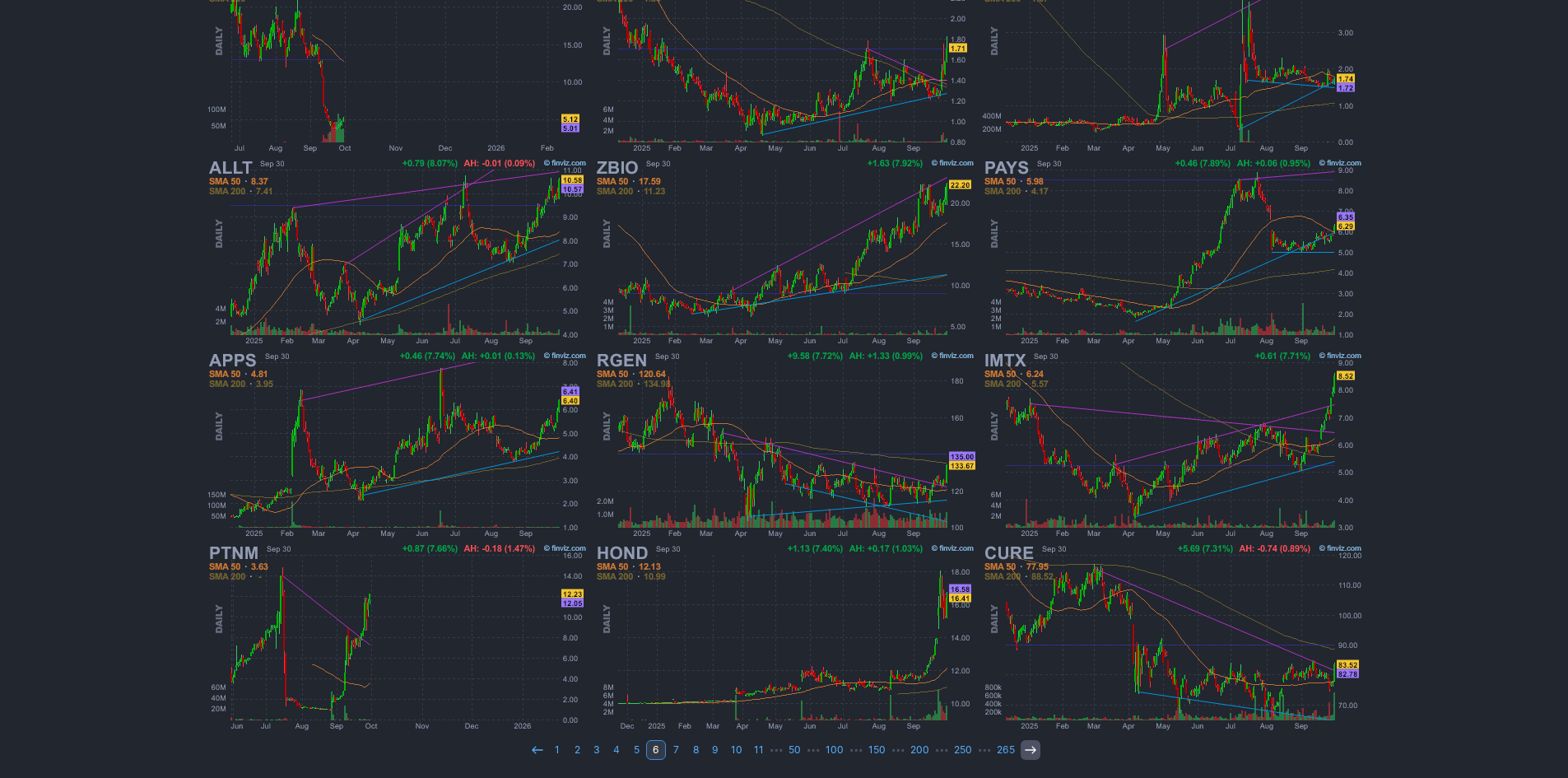
click at [1026, 752] on icon at bounding box center [1030, 749] width 13 height 13
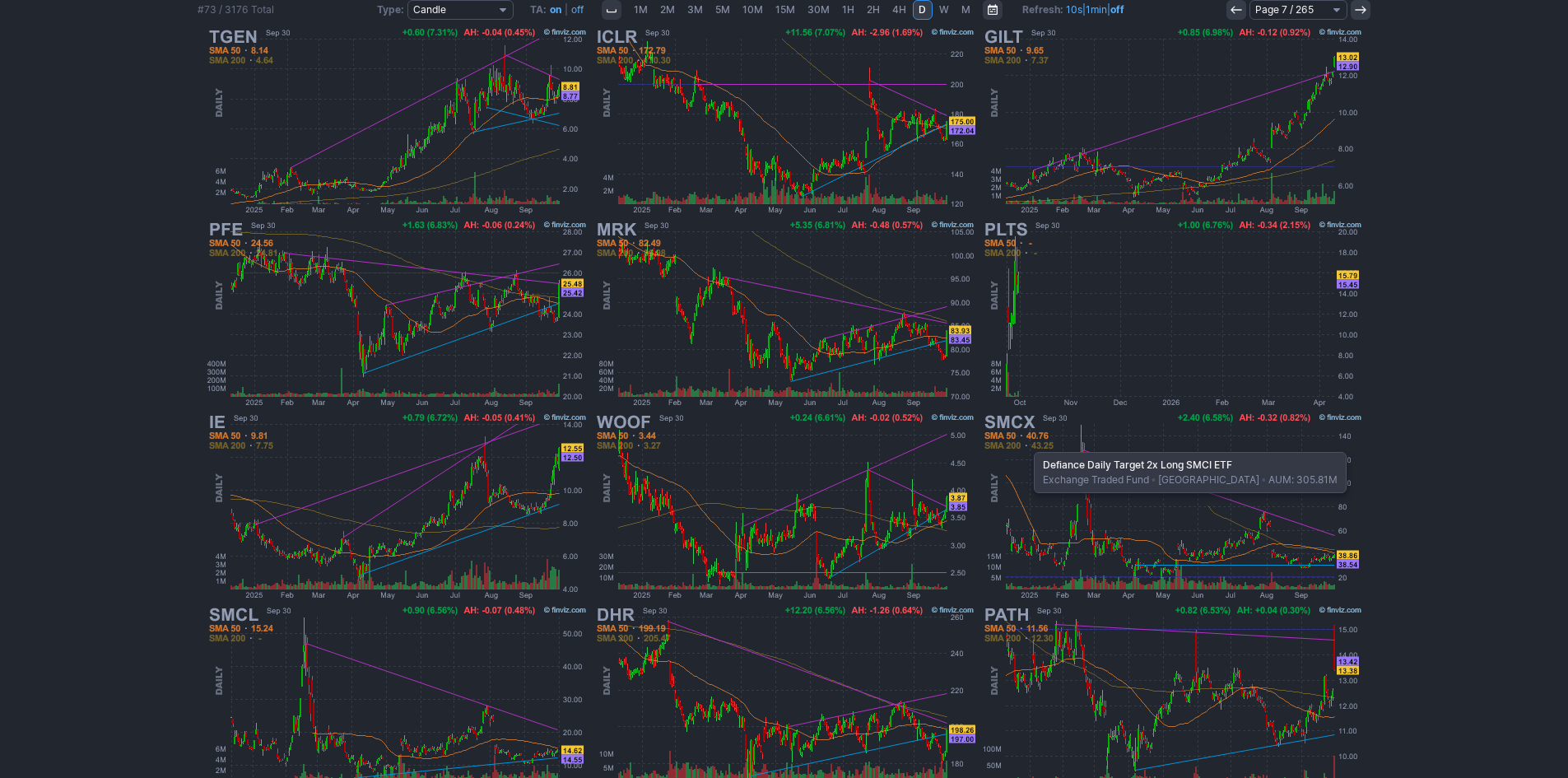
scroll to position [329, 0]
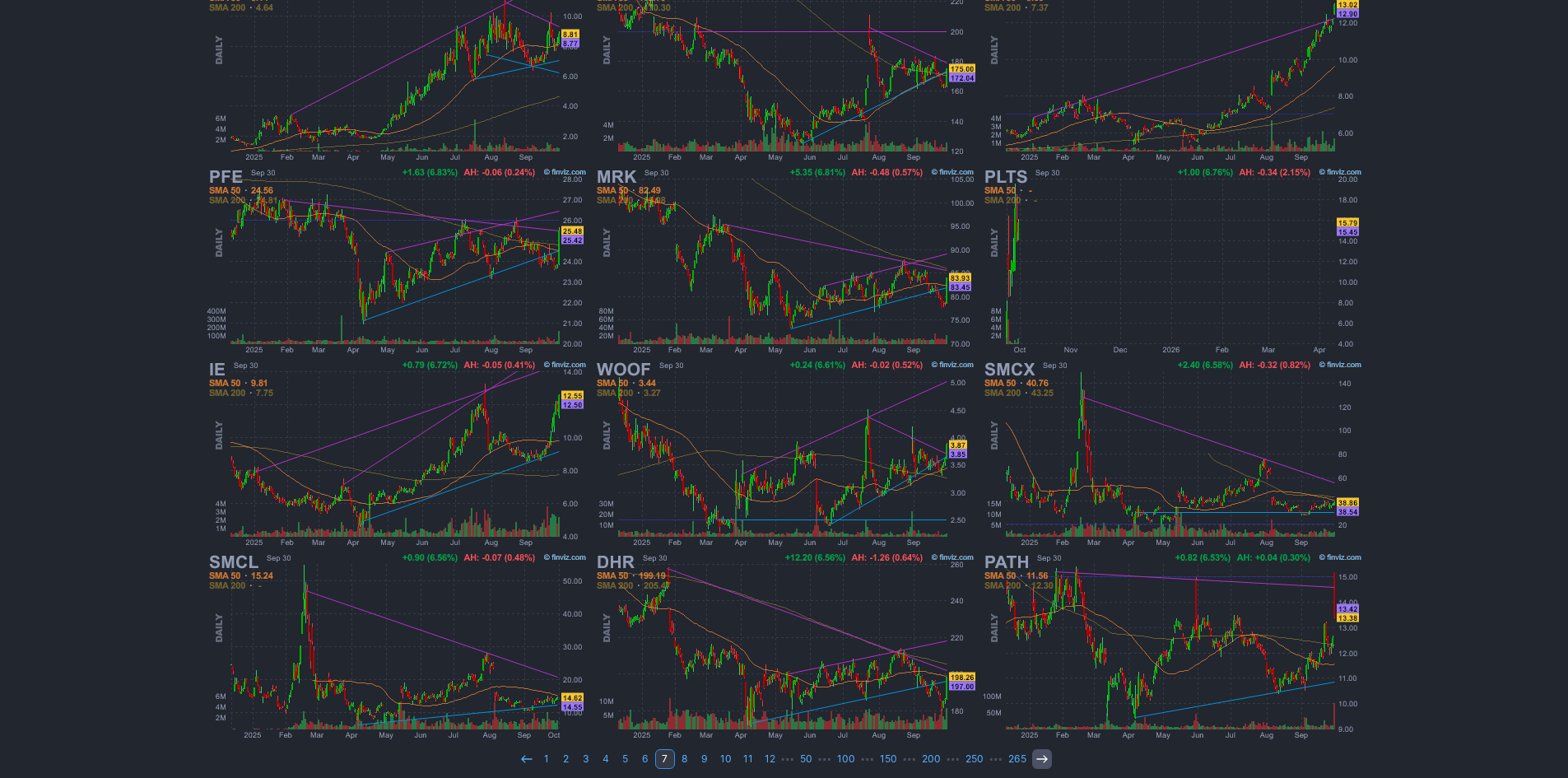
click at [1036, 765] on link at bounding box center [1041, 758] width 20 height 20
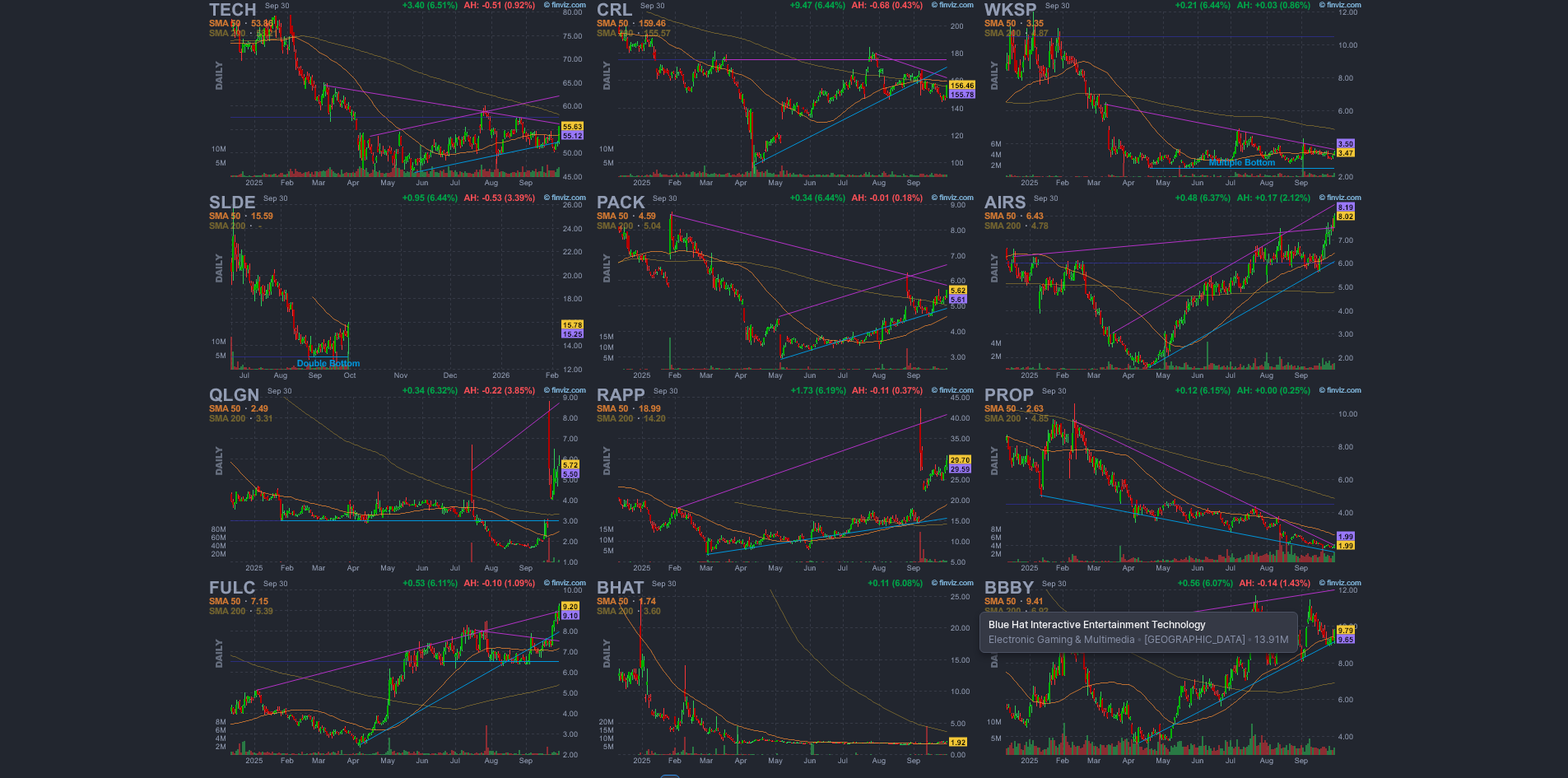
scroll to position [338, 0]
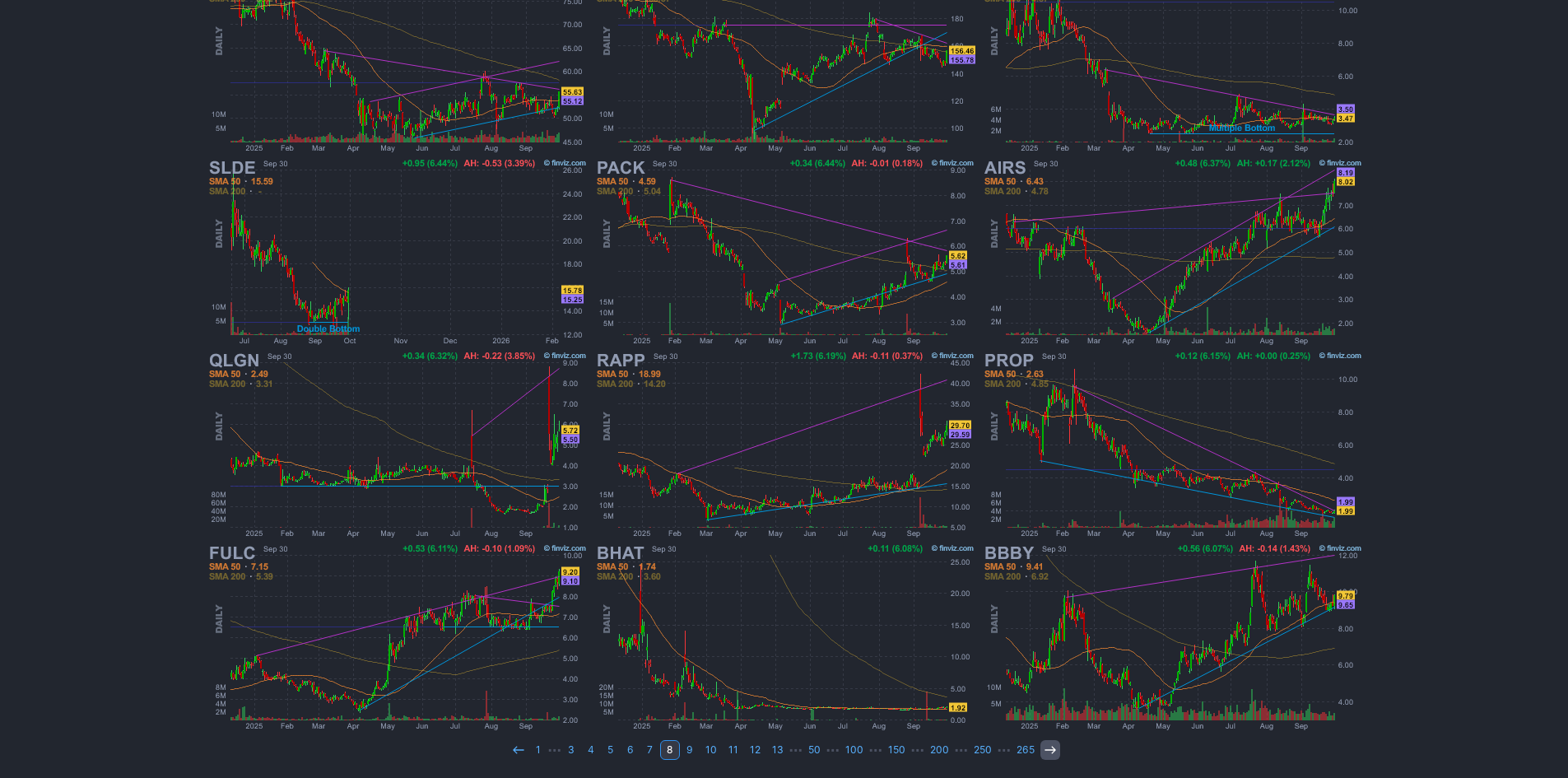
click at [1045, 755] on icon at bounding box center [1050, 749] width 13 height 13
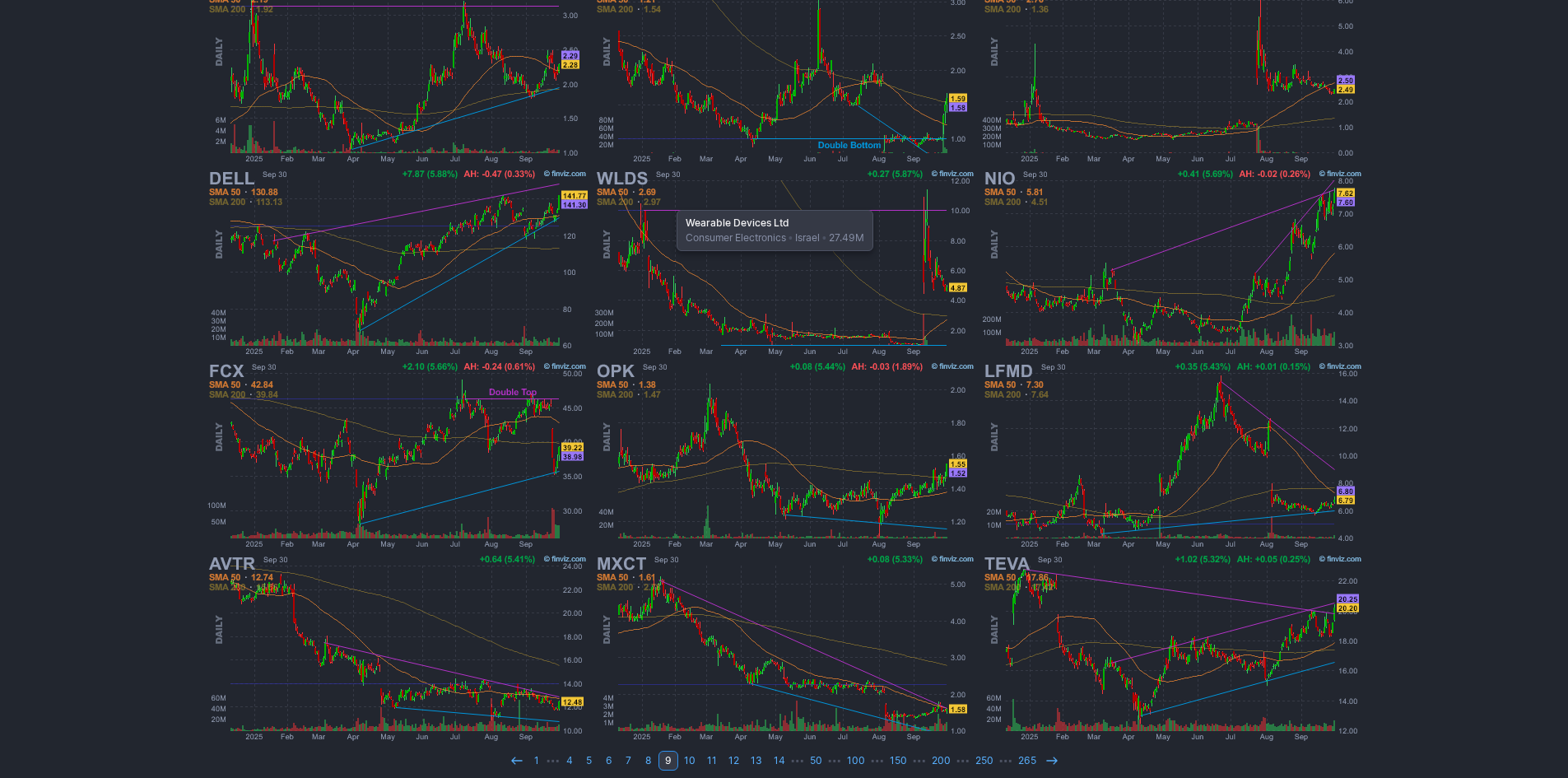
scroll to position [338, 0]
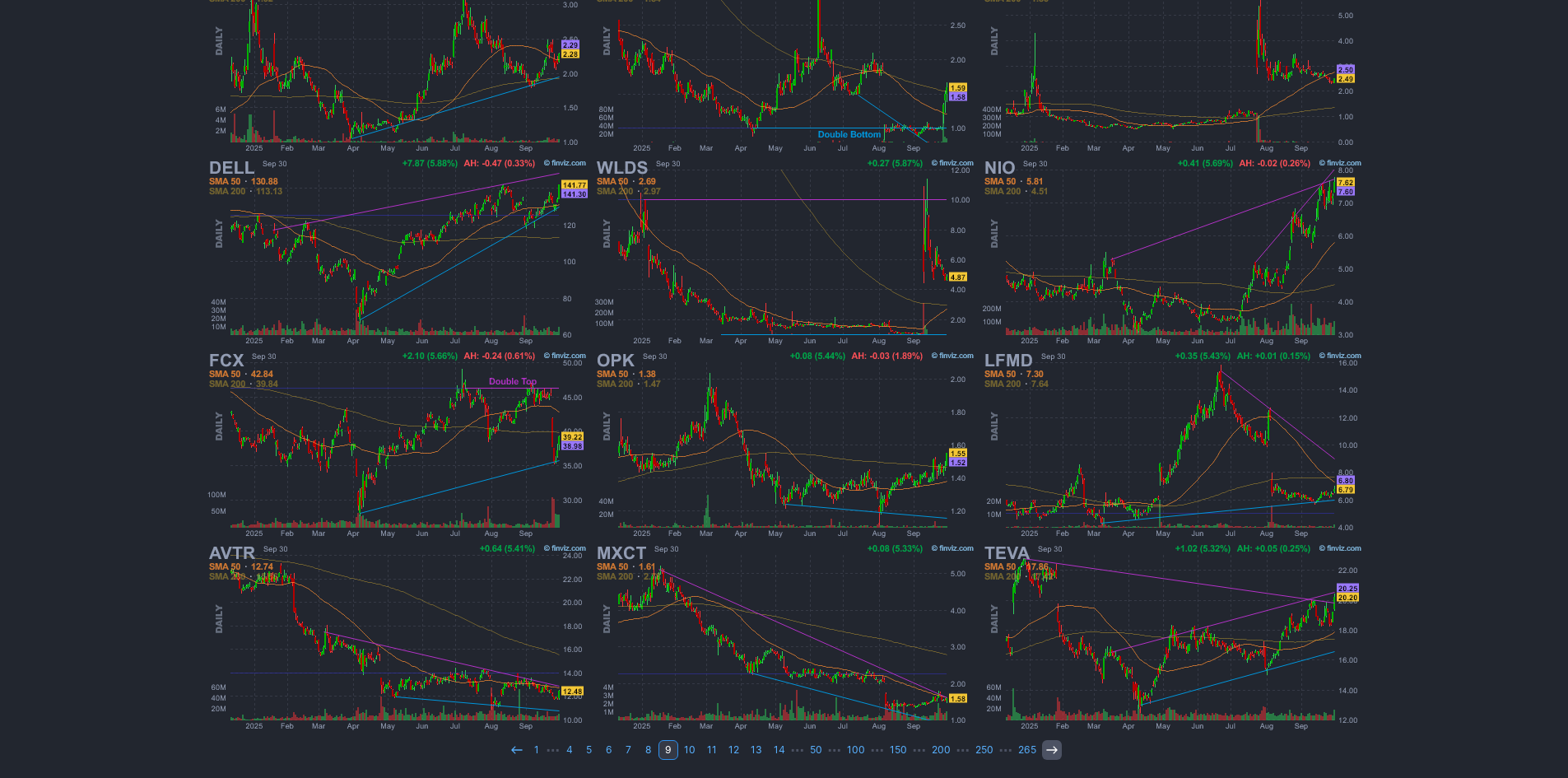
click at [1042, 750] on link at bounding box center [1051, 749] width 20 height 20
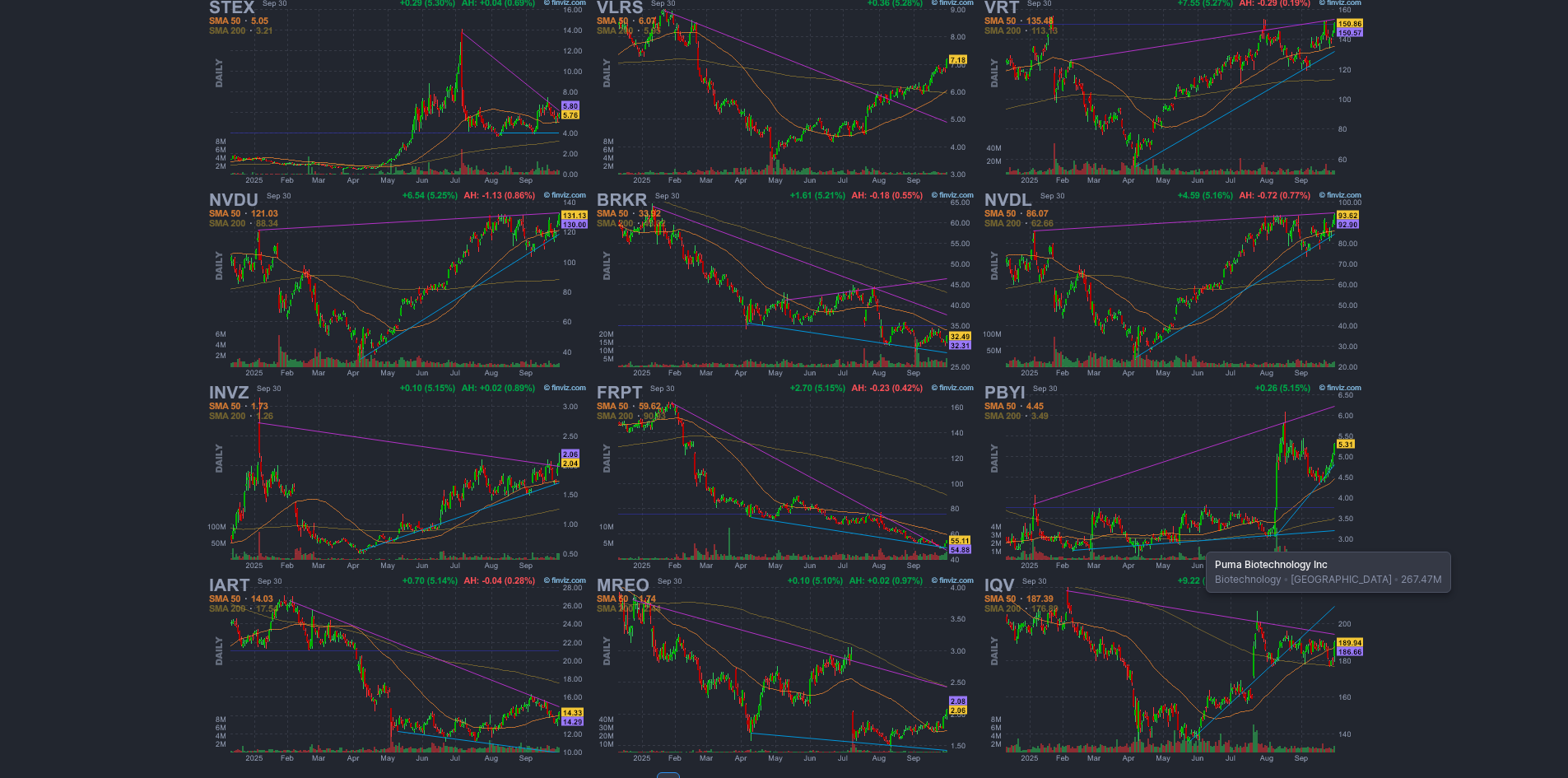
scroll to position [338, 0]
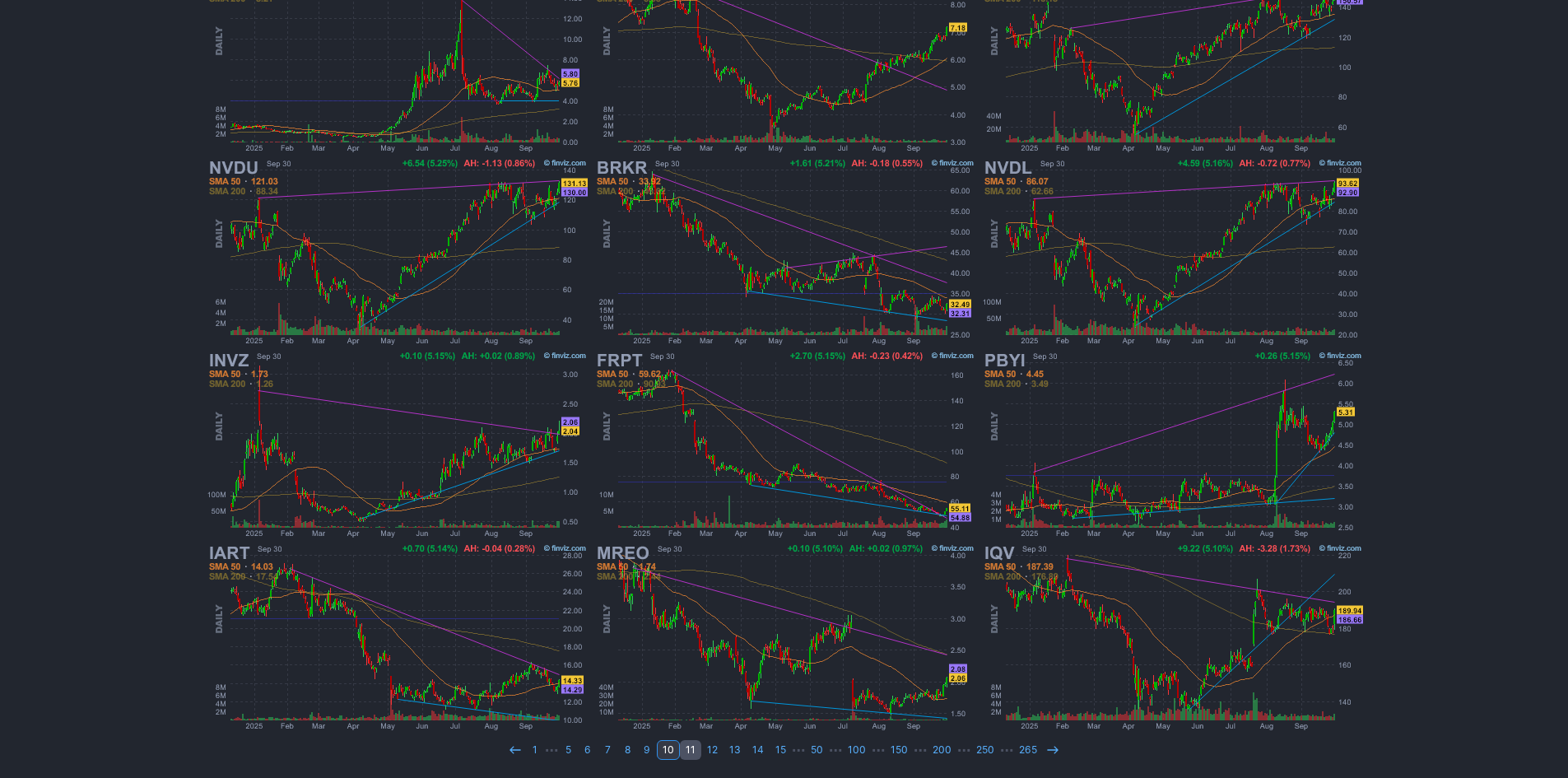
click at [690, 745] on link "11" at bounding box center [690, 749] width 21 height 20
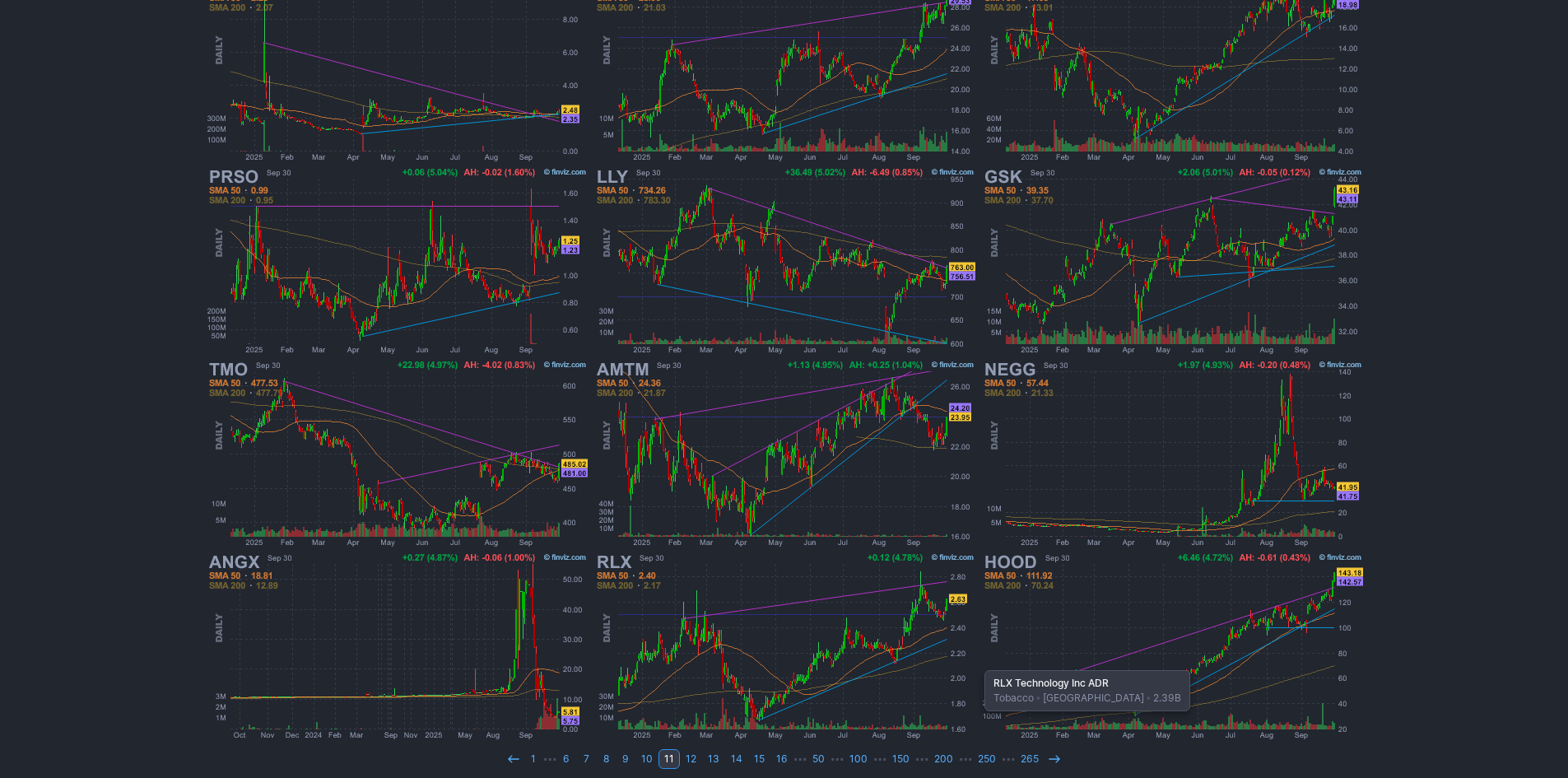
scroll to position [338, 0]
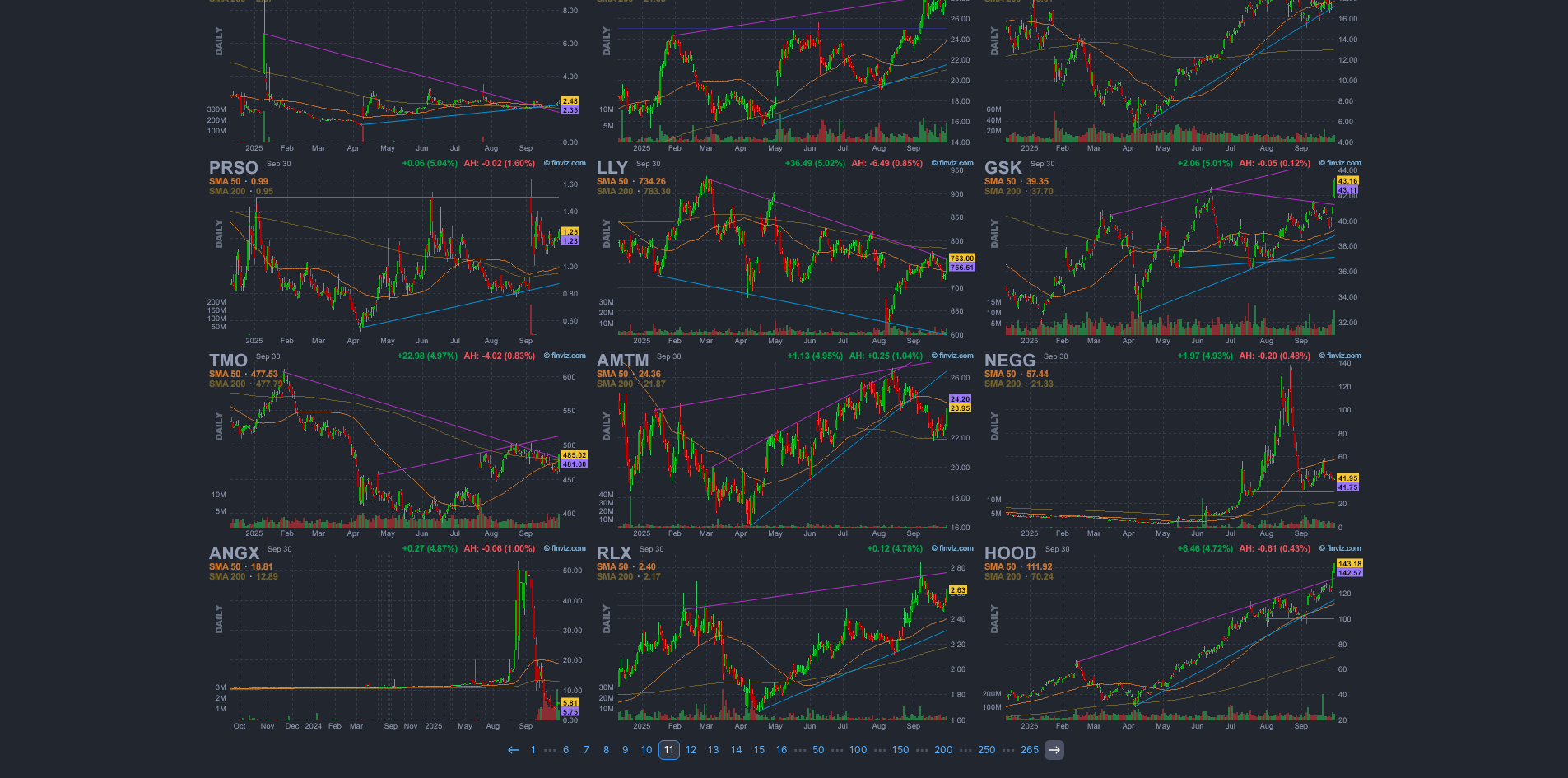
click at [1048, 754] on icon at bounding box center [1054, 749] width 13 height 13
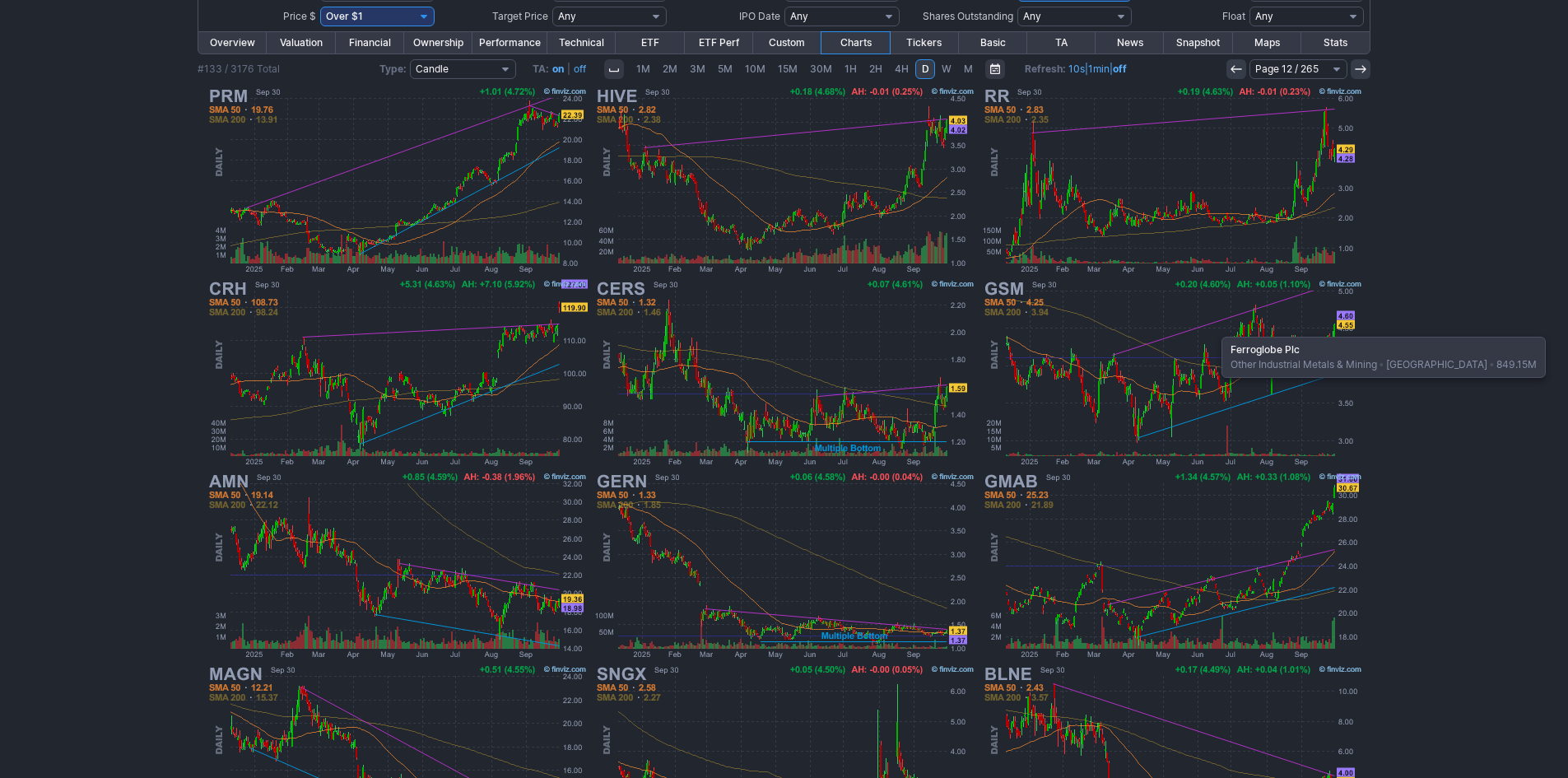
scroll to position [338, 0]
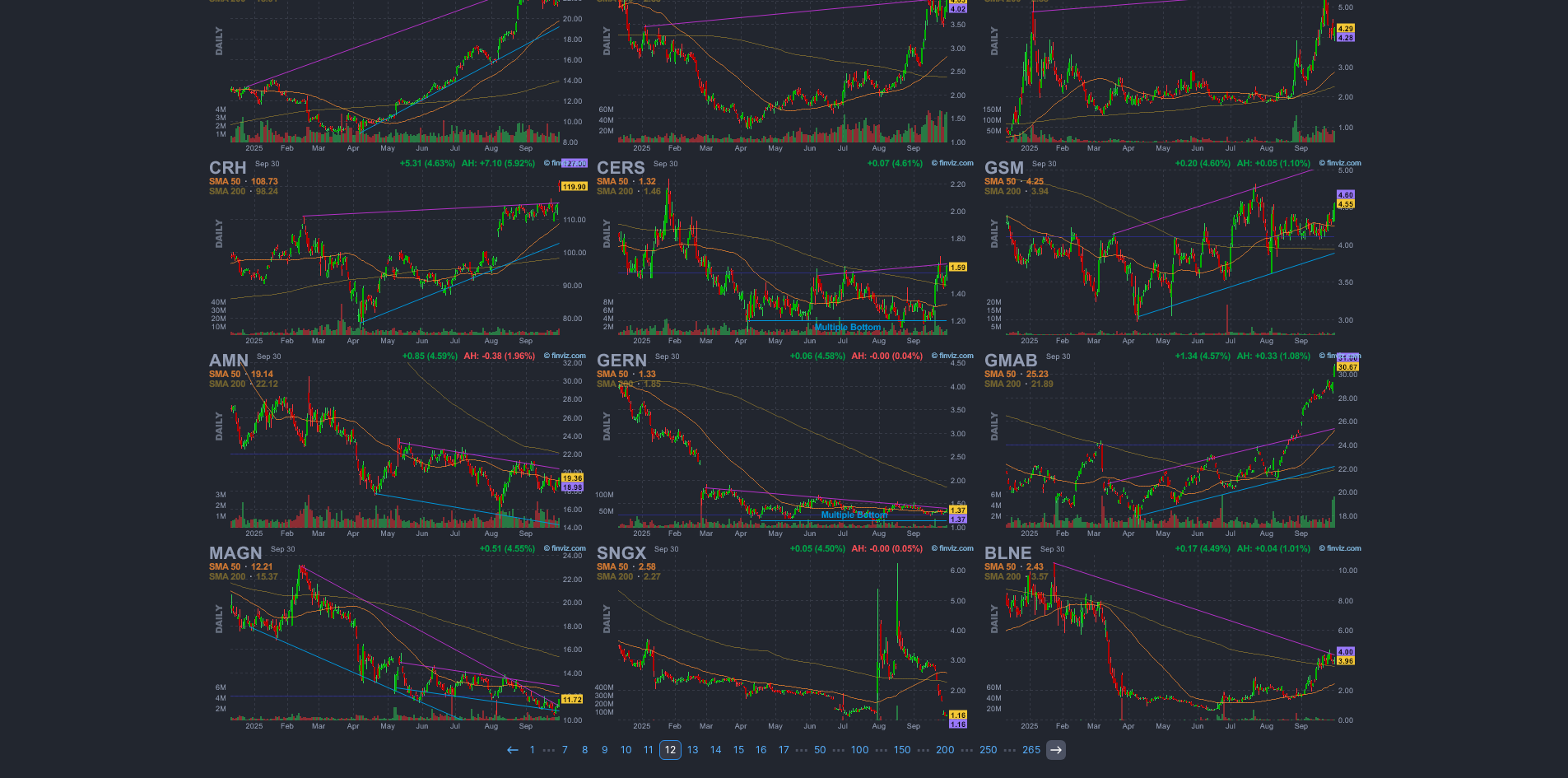
click at [1050, 744] on icon at bounding box center [1056, 749] width 13 height 13
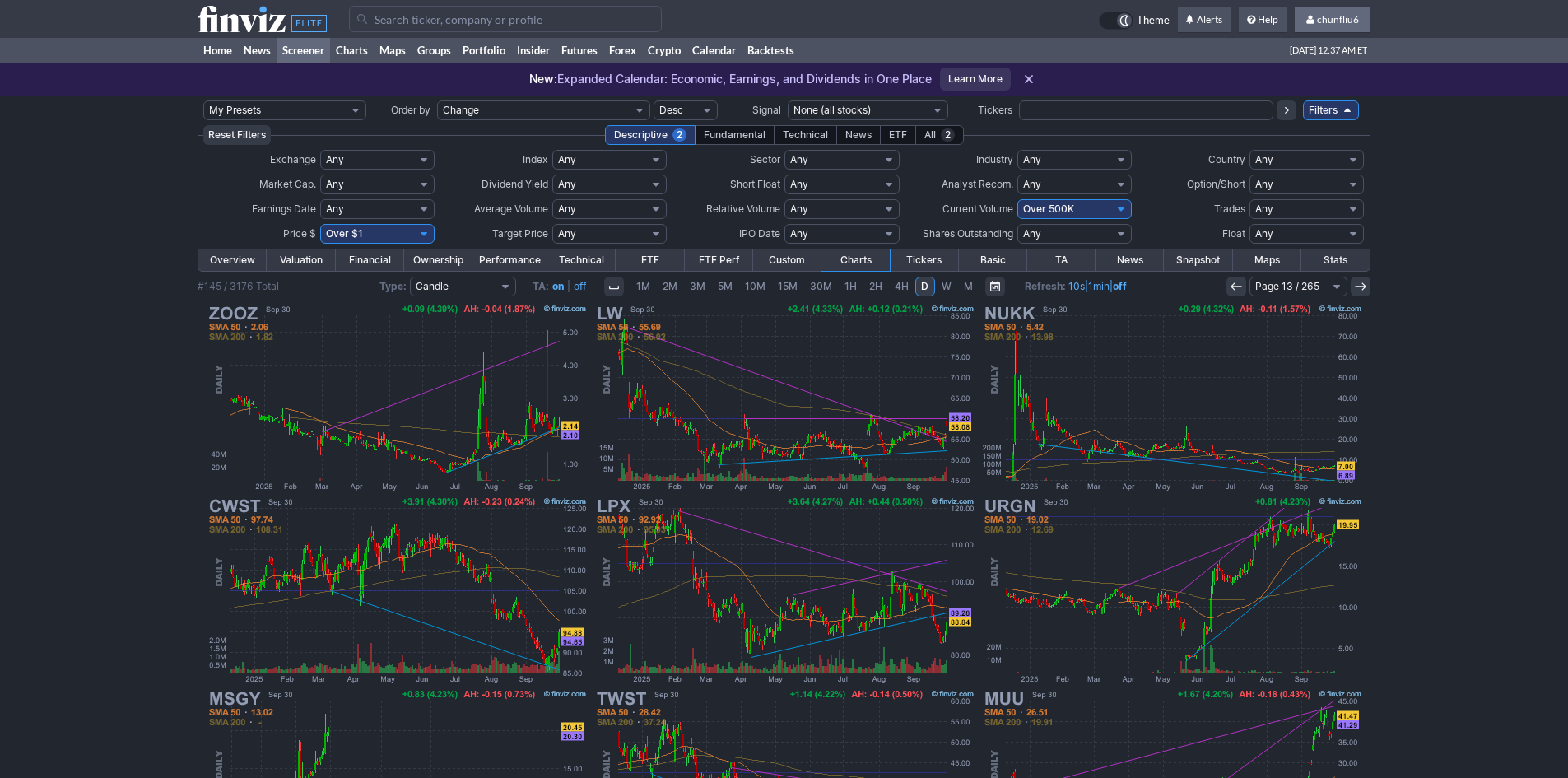
click at [1333, 14] on span "chunfliu6" at bounding box center [1337, 19] width 42 height 13
click at [1308, 123] on link "Sign Out" at bounding box center [1324, 122] width 92 height 26
